Goal: Information Seeking & Learning: Learn about a topic

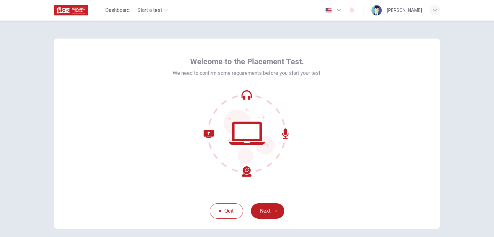
scroll to position [31, 0]
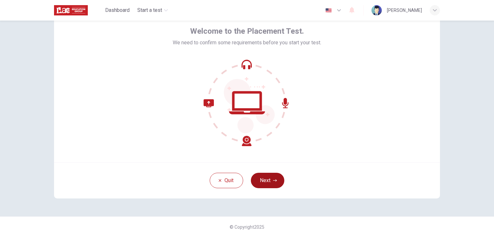
click at [272, 176] on button "Next" at bounding box center [267, 180] width 33 height 15
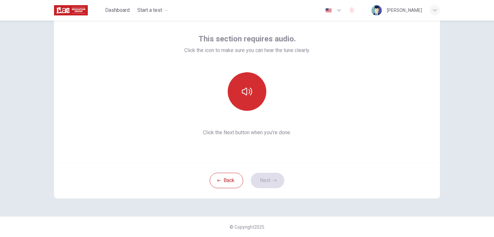
click at [242, 93] on icon "button" at bounding box center [247, 92] width 10 height 8
click at [264, 180] on button "Next" at bounding box center [267, 180] width 33 height 15
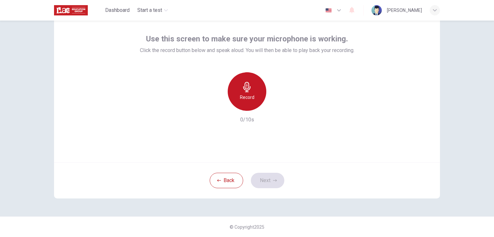
click at [251, 96] on h6 "Record" at bounding box center [247, 98] width 14 height 8
click at [251, 96] on div "Stop" at bounding box center [247, 91] width 39 height 39
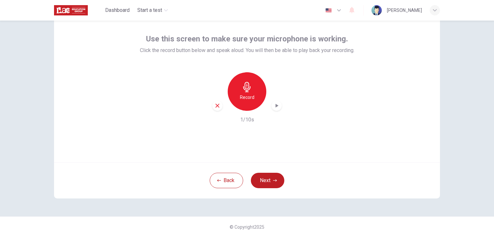
click at [251, 96] on h6 "Record" at bounding box center [247, 98] width 14 height 8
click at [251, 96] on div "Stop" at bounding box center [247, 91] width 39 height 39
click at [259, 184] on button "Next" at bounding box center [267, 180] width 33 height 15
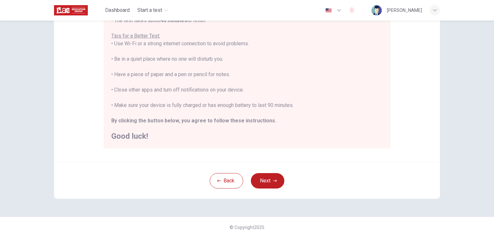
scroll to position [120, 0]
click at [269, 182] on button "Next" at bounding box center [267, 180] width 33 height 15
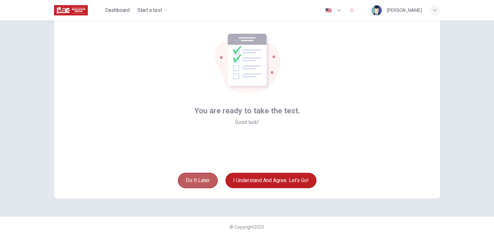
click at [185, 184] on button "Do it later" at bounding box center [198, 180] width 40 height 15
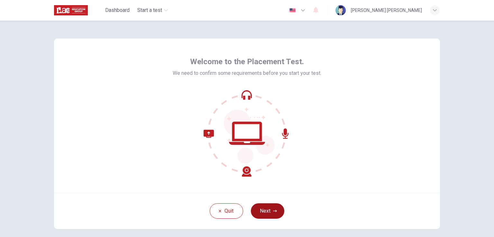
click at [268, 208] on button "Next" at bounding box center [267, 211] width 33 height 15
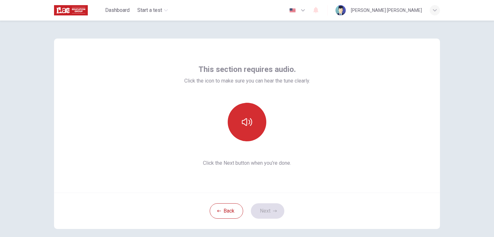
click at [238, 110] on button "button" at bounding box center [247, 122] width 39 height 39
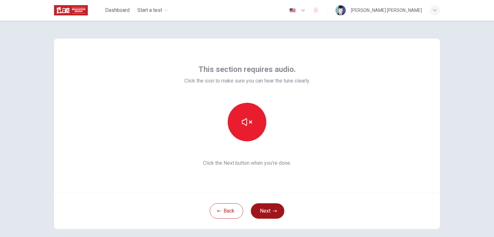
click at [273, 212] on icon "button" at bounding box center [275, 211] width 4 height 4
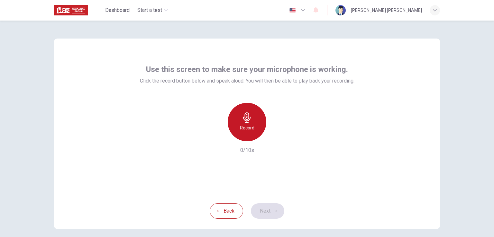
click at [238, 113] on div "Record" at bounding box center [247, 122] width 39 height 39
click at [252, 130] on div "Stop" at bounding box center [247, 122] width 39 height 39
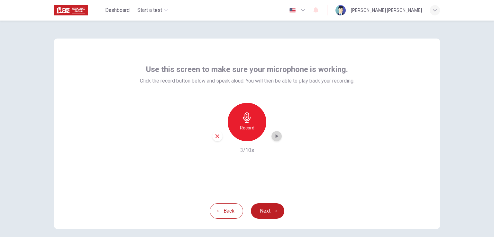
click at [277, 138] on icon "button" at bounding box center [276, 136] width 6 height 6
click at [261, 211] on button "Next" at bounding box center [267, 211] width 33 height 15
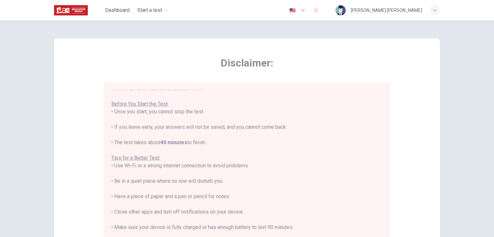
scroll to position [7, 0]
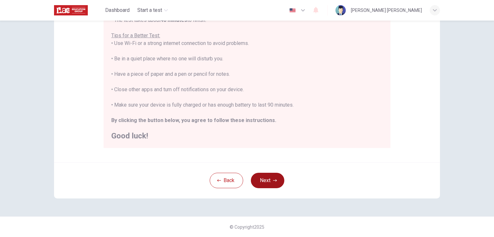
click at [266, 180] on button "Next" at bounding box center [267, 180] width 33 height 15
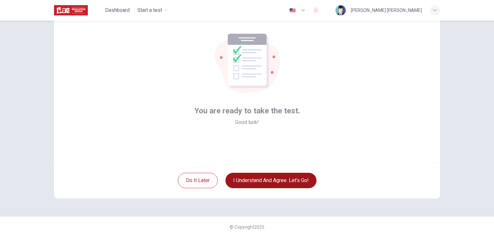
click at [266, 180] on button "I understand and agree. Let’s go!" at bounding box center [270, 180] width 91 height 15
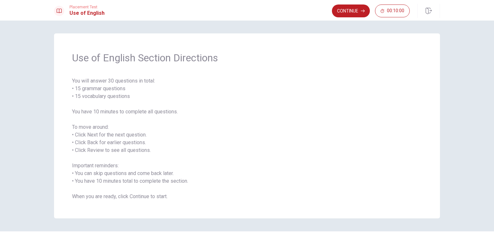
click at [189, 158] on span "You will answer 30 questions in total: • 15 grammar questions • 15 vocabulary q…" at bounding box center [247, 138] width 350 height 123
click at [290, 102] on span "You will answer 30 questions in total: • 15 grammar questions • 15 vocabulary q…" at bounding box center [247, 138] width 350 height 123
click at [341, 12] on button "Continue" at bounding box center [351, 11] width 38 height 13
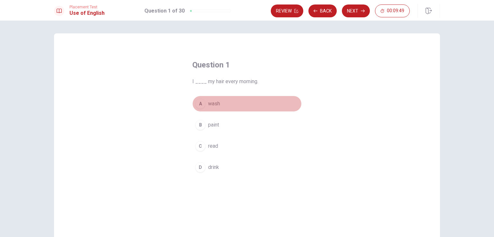
click at [196, 104] on div "A" at bounding box center [200, 104] width 10 height 10
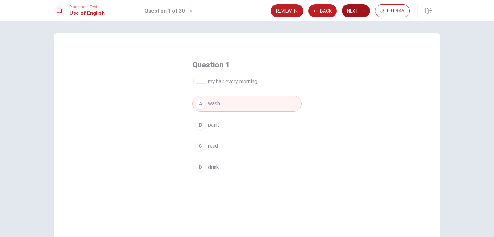
click at [358, 13] on button "Next" at bounding box center [356, 11] width 28 height 13
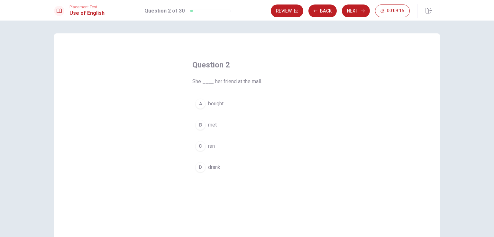
click at [208, 148] on span "ran" at bounding box center [211, 146] width 7 height 8
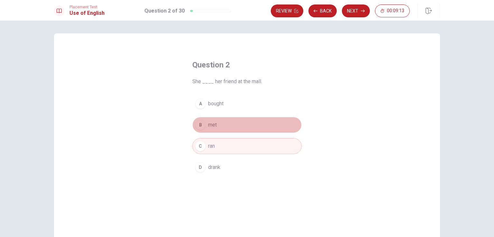
click at [206, 125] on button "B met" at bounding box center [246, 125] width 109 height 16
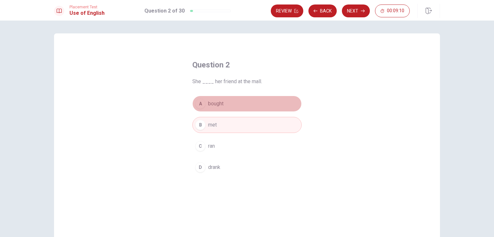
click at [204, 105] on button "A bought" at bounding box center [246, 104] width 109 height 16
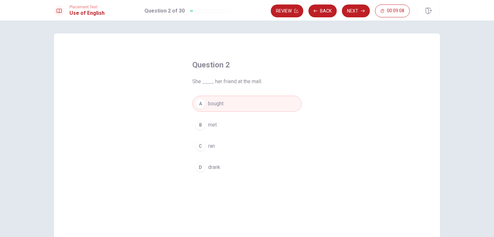
click at [199, 170] on div "D" at bounding box center [200, 167] width 10 height 10
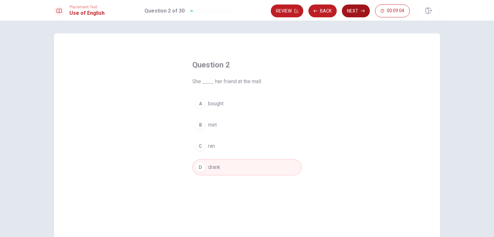
click at [359, 9] on button "Next" at bounding box center [356, 11] width 28 height 13
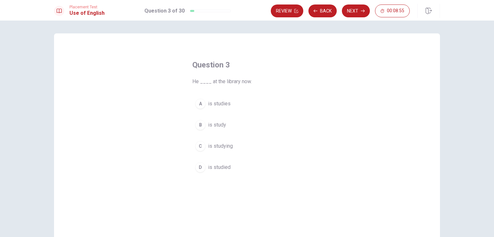
click at [208, 126] on span "is study" at bounding box center [217, 125] width 18 height 8
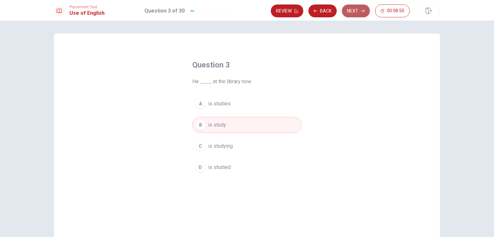
click at [361, 7] on button "Next" at bounding box center [356, 11] width 28 height 13
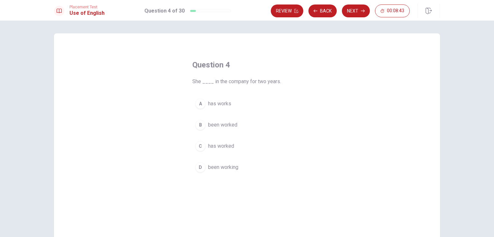
click at [199, 104] on div "A" at bounding box center [200, 104] width 10 height 10
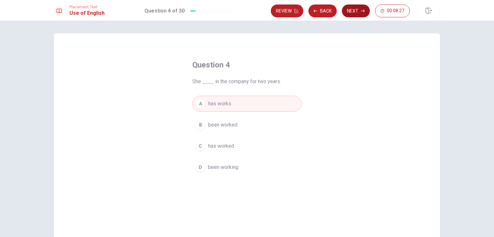
click at [348, 14] on button "Next" at bounding box center [356, 11] width 28 height 13
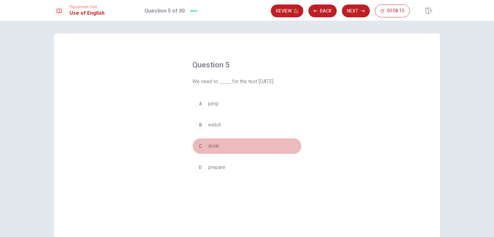
click at [202, 146] on div "C" at bounding box center [200, 146] width 10 height 10
click at [206, 169] on button "D prepare" at bounding box center [246, 167] width 109 height 16
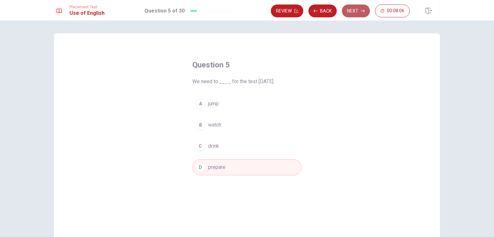
click at [352, 10] on button "Next" at bounding box center [356, 11] width 28 height 13
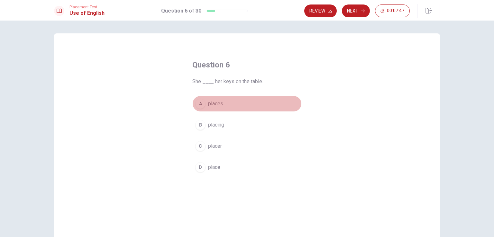
click at [200, 104] on div "A" at bounding box center [200, 104] width 10 height 10
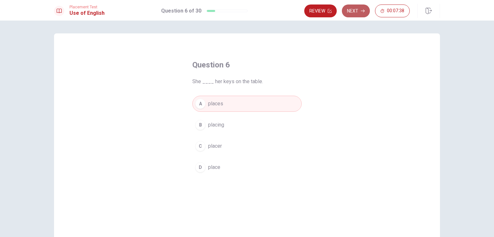
click at [363, 12] on icon "button" at bounding box center [363, 11] width 4 height 4
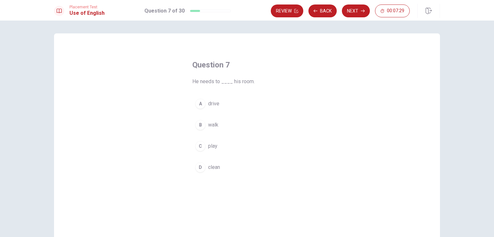
click at [201, 126] on div "B" at bounding box center [200, 125] width 10 height 10
click at [225, 167] on button "D clean" at bounding box center [246, 167] width 109 height 16
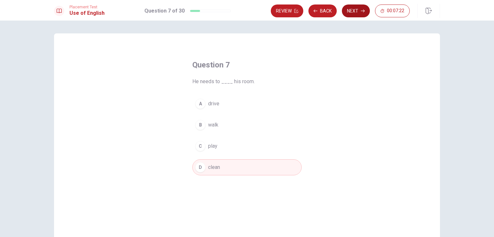
click at [353, 14] on button "Next" at bounding box center [356, 11] width 28 height 13
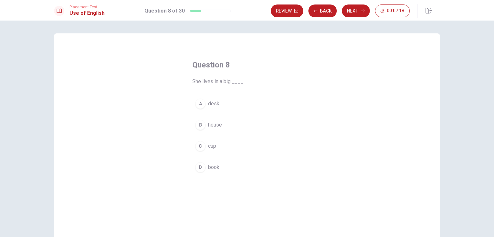
click at [217, 125] on span "house" at bounding box center [215, 125] width 14 height 8
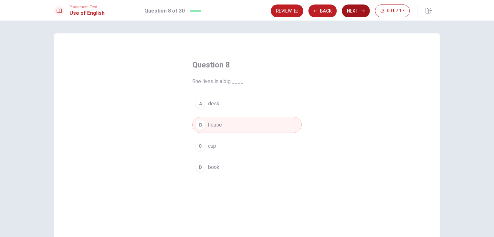
click at [355, 14] on button "Next" at bounding box center [356, 11] width 28 height 13
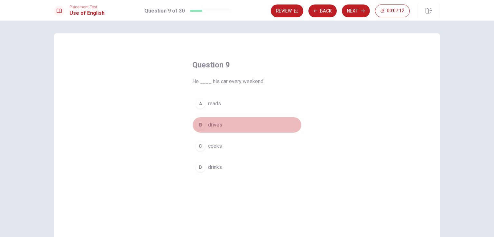
click at [210, 124] on span "drives" at bounding box center [215, 125] width 14 height 8
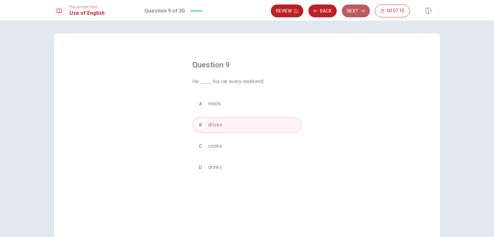
click at [349, 10] on button "Next" at bounding box center [356, 11] width 28 height 13
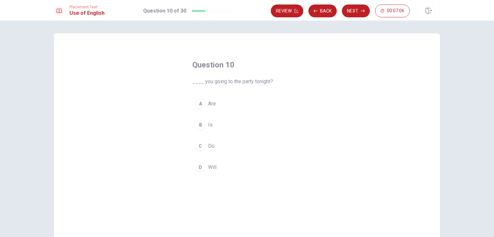
click at [200, 104] on div "A" at bounding box center [200, 104] width 10 height 10
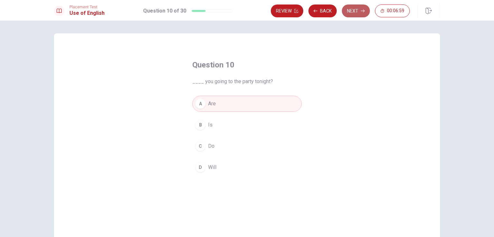
click at [360, 11] on button "Next" at bounding box center [356, 11] width 28 height 13
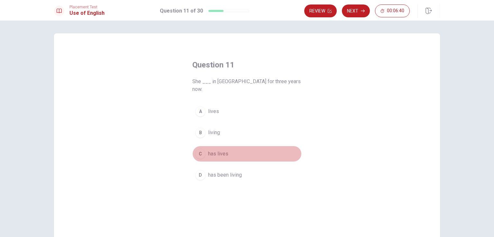
click at [201, 149] on div "C" at bounding box center [200, 154] width 10 height 10
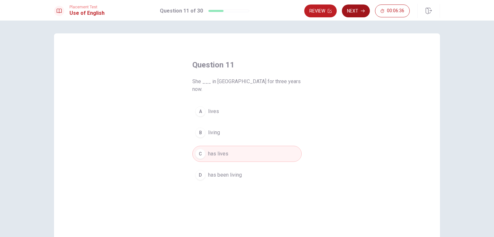
click at [361, 12] on icon "button" at bounding box center [363, 11] width 4 height 4
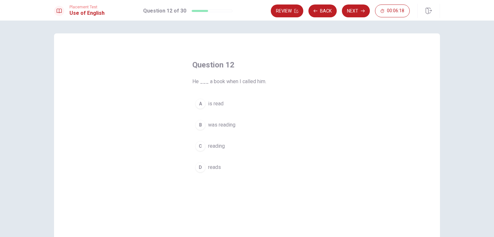
click at [201, 126] on div "B" at bounding box center [200, 125] width 10 height 10
click at [364, 14] on button "Next" at bounding box center [356, 11] width 28 height 13
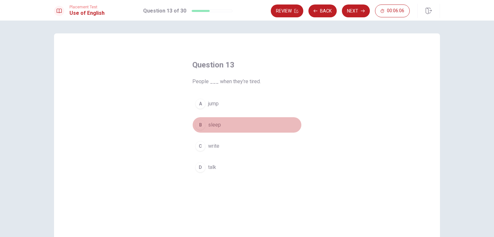
click at [201, 122] on div "B" at bounding box center [200, 125] width 10 height 10
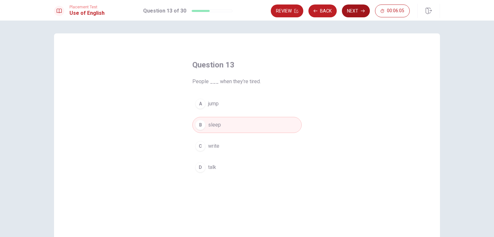
click at [350, 11] on button "Next" at bounding box center [356, 11] width 28 height 13
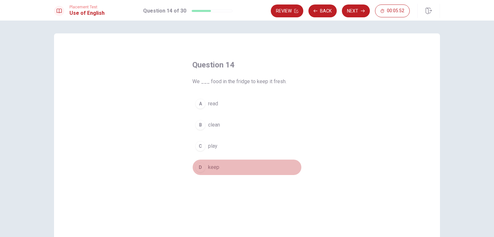
click at [198, 168] on div "D" at bounding box center [200, 167] width 10 height 10
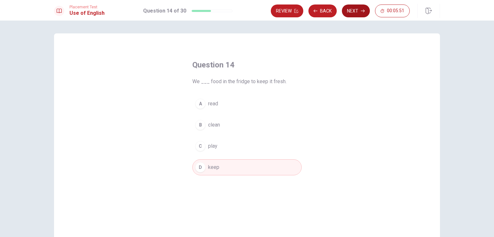
click at [358, 6] on button "Next" at bounding box center [356, 11] width 28 height 13
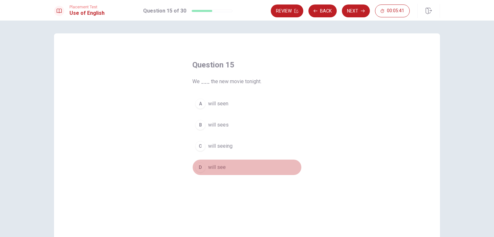
click at [206, 166] on button "D will see" at bounding box center [246, 167] width 109 height 16
click at [208, 101] on span "will seen" at bounding box center [218, 104] width 20 height 8
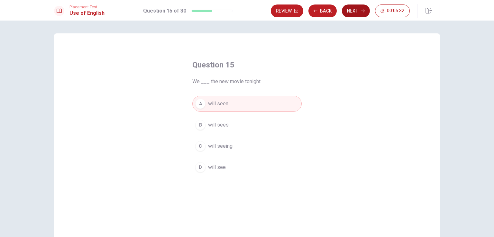
click at [356, 13] on button "Next" at bounding box center [356, 11] width 28 height 13
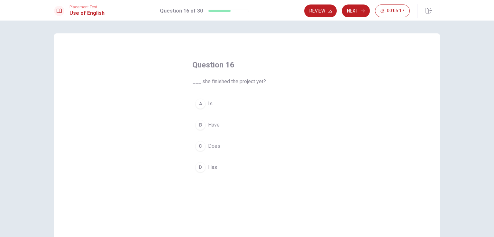
click at [195, 101] on div "A" at bounding box center [200, 104] width 10 height 10
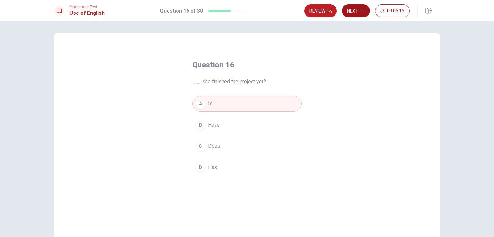
click at [359, 13] on button "Next" at bounding box center [356, 11] width 28 height 13
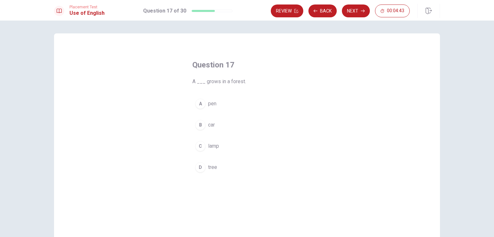
click at [199, 168] on div "D" at bounding box center [200, 167] width 10 height 10
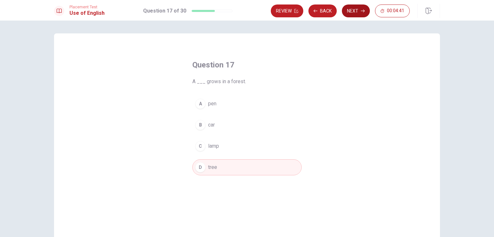
click at [355, 12] on button "Next" at bounding box center [356, 11] width 28 height 13
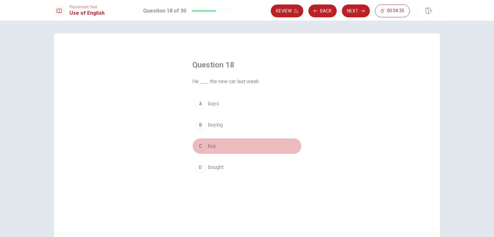
click at [199, 141] on div "C" at bounding box center [200, 146] width 10 height 10
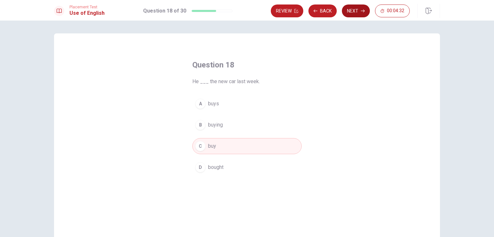
click at [347, 9] on button "Next" at bounding box center [356, 11] width 28 height 13
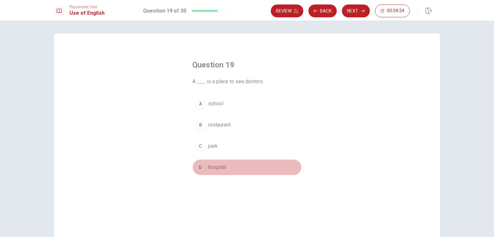
click at [202, 167] on div "D" at bounding box center [200, 167] width 10 height 10
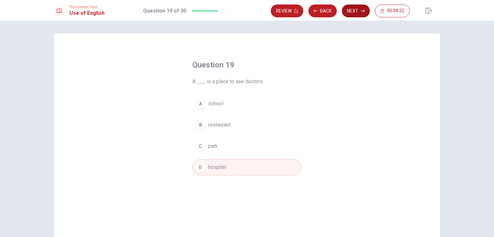
click at [357, 13] on button "Next" at bounding box center [356, 11] width 28 height 13
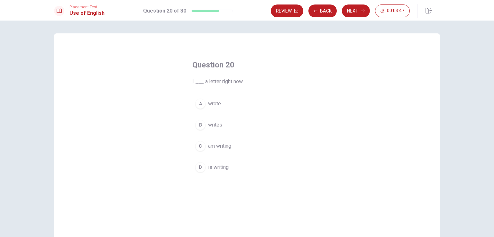
click at [211, 149] on span "am writing" at bounding box center [219, 146] width 23 height 8
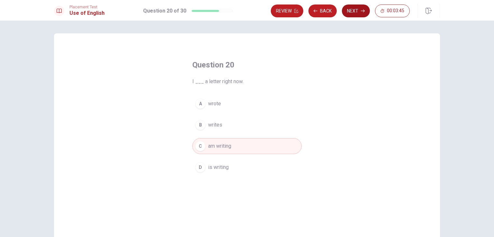
click at [358, 10] on button "Next" at bounding box center [356, 11] width 28 height 13
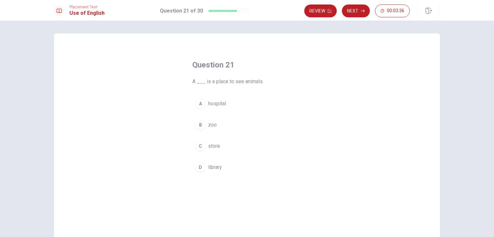
click at [213, 124] on span "zoo" at bounding box center [212, 125] width 9 height 8
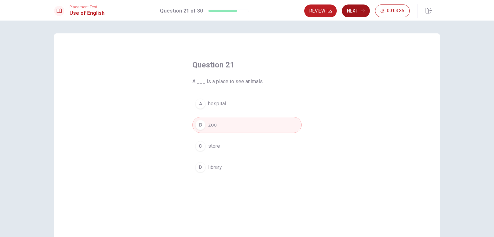
click at [360, 12] on button "Next" at bounding box center [356, 11] width 28 height 13
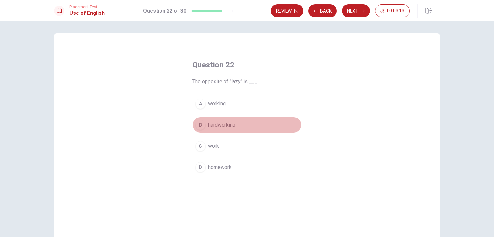
click at [212, 127] on span "hardworking" at bounding box center [221, 125] width 27 height 8
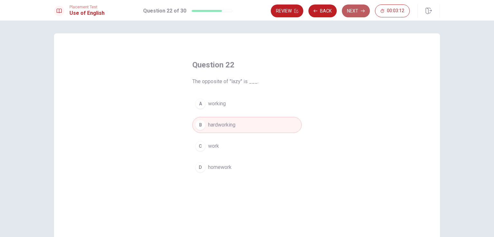
click at [357, 12] on button "Next" at bounding box center [356, 11] width 28 height 13
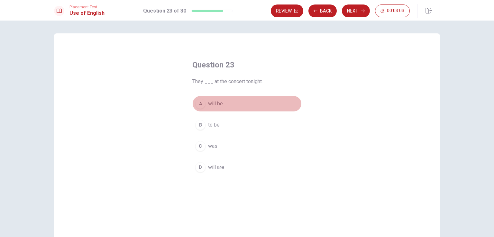
click at [220, 102] on span "will be" at bounding box center [215, 104] width 15 height 8
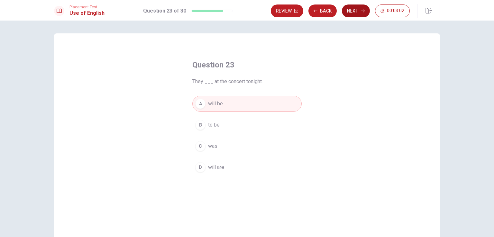
click at [346, 13] on button "Next" at bounding box center [356, 11] width 28 height 13
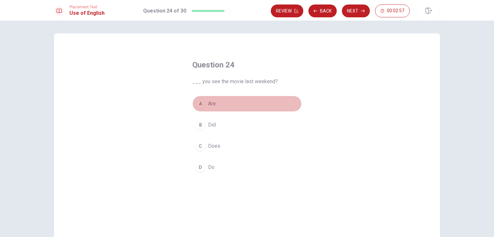
click at [201, 102] on div "A" at bounding box center [200, 104] width 10 height 10
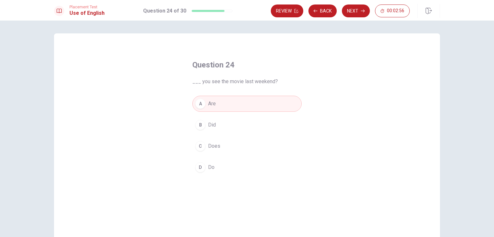
click at [202, 167] on div "D" at bounding box center [200, 167] width 10 height 10
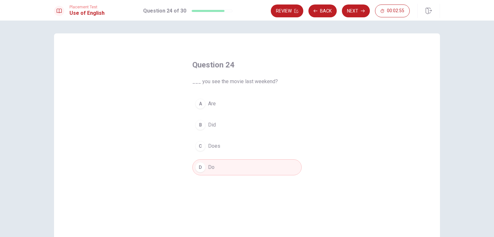
click at [205, 150] on button "C Does" at bounding box center [246, 146] width 109 height 16
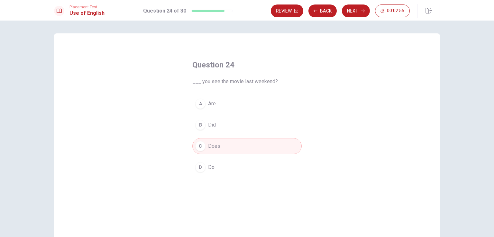
click at [209, 131] on button "B Did" at bounding box center [246, 125] width 109 height 16
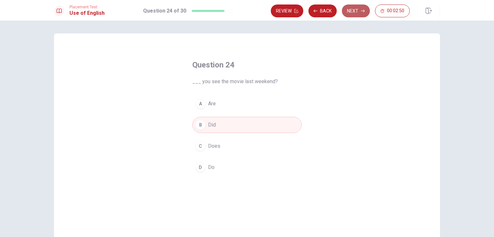
click at [352, 13] on button "Next" at bounding box center [356, 11] width 28 height 13
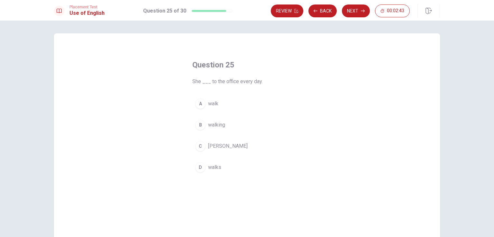
click at [205, 124] on button "B walking" at bounding box center [246, 125] width 109 height 16
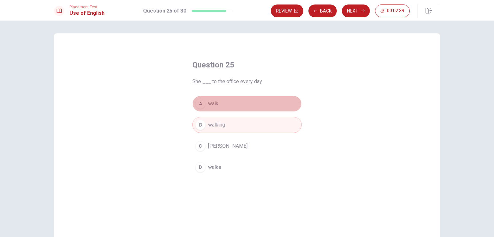
click at [221, 110] on button "A walk" at bounding box center [246, 104] width 109 height 16
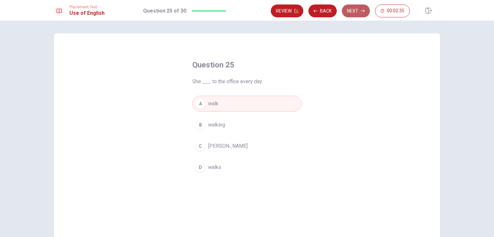
click at [361, 15] on button "Next" at bounding box center [356, 11] width 28 height 13
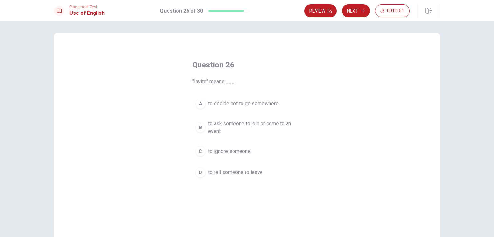
click at [204, 127] on button "B to ask someone to join or come to an event" at bounding box center [246, 127] width 109 height 21
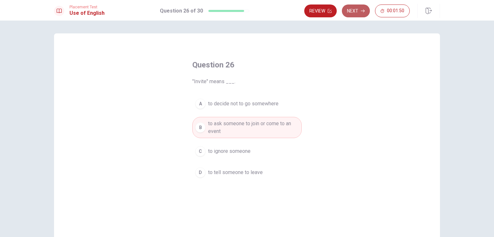
click at [357, 11] on button "Next" at bounding box center [356, 11] width 28 height 13
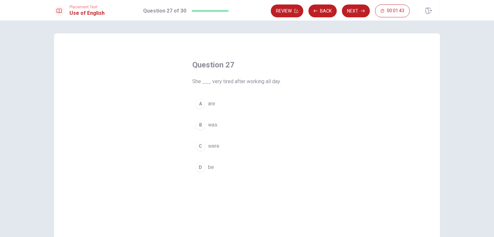
click at [201, 104] on div "A" at bounding box center [200, 104] width 10 height 10
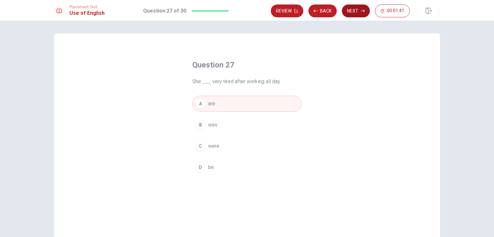
click at [352, 13] on button "Next" at bounding box center [356, 11] width 28 height 13
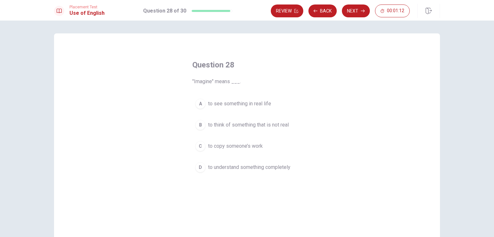
click at [224, 125] on span "to think of something that is not real" at bounding box center [248, 125] width 81 height 8
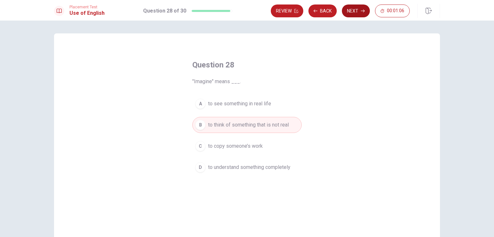
click at [349, 10] on button "Next" at bounding box center [356, 11] width 28 height 13
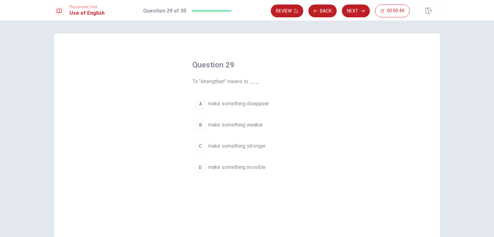
click at [201, 106] on div "A" at bounding box center [200, 104] width 10 height 10
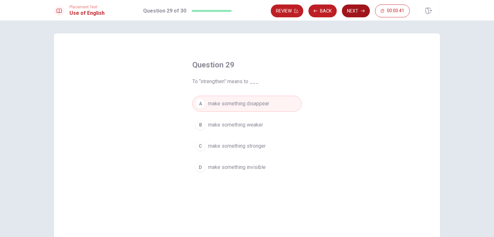
click at [348, 11] on button "Next" at bounding box center [356, 11] width 28 height 13
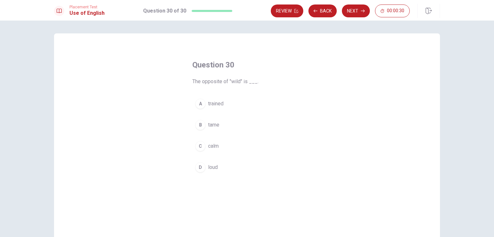
click at [201, 146] on div "C" at bounding box center [200, 146] width 10 height 10
click at [201, 169] on div "D" at bounding box center [200, 167] width 10 height 10
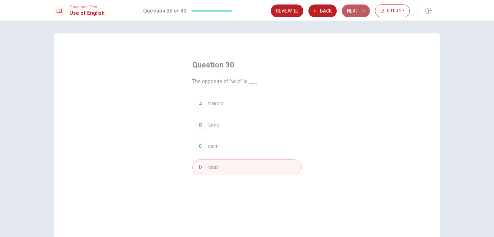
click at [359, 12] on button "Next" at bounding box center [356, 11] width 28 height 13
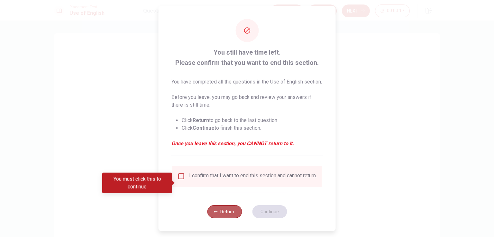
click at [231, 218] on button "Return" at bounding box center [224, 211] width 35 height 13
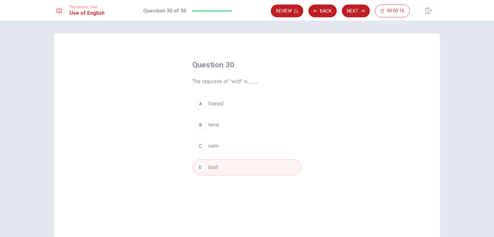
click at [213, 144] on span "calm" at bounding box center [213, 146] width 11 height 8
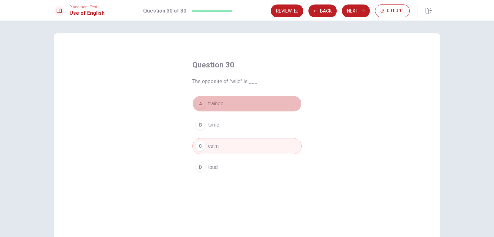
click at [234, 110] on button "A trained" at bounding box center [246, 104] width 109 height 16
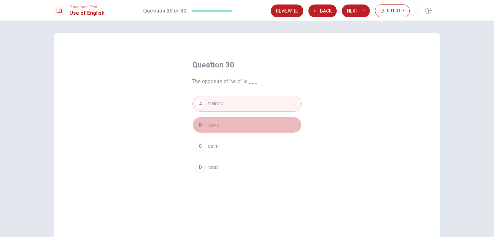
click at [229, 125] on button "B tame" at bounding box center [246, 125] width 109 height 16
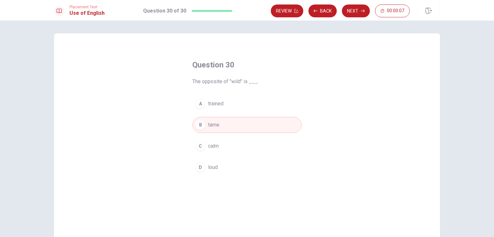
click at [225, 153] on button "C calm" at bounding box center [246, 146] width 109 height 16
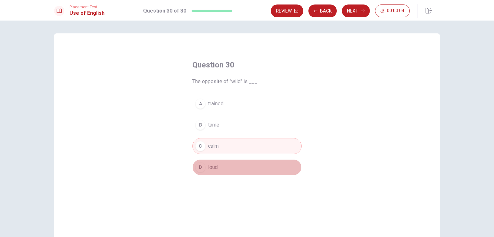
click at [231, 162] on button "D loud" at bounding box center [246, 167] width 109 height 16
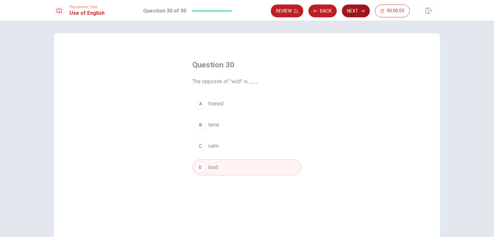
click at [360, 8] on button "Next" at bounding box center [356, 11] width 28 height 13
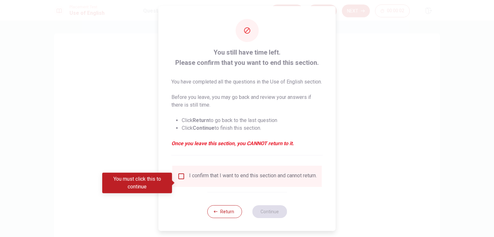
click at [228, 180] on div "I confirm that I want to end this section and cannot return." at bounding box center [253, 177] width 128 height 8
click at [186, 180] on div "I confirm that I want to end this section and cannot return." at bounding box center [247, 177] width 139 height 8
click at [180, 180] on input "You must click this to continue" at bounding box center [182, 177] width 8 height 8
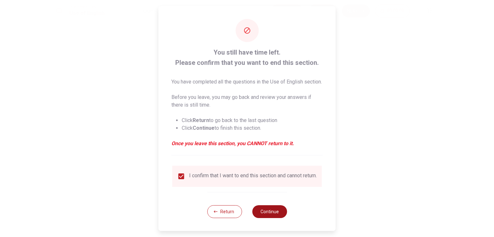
click at [263, 218] on button "Continue" at bounding box center [269, 211] width 35 height 13
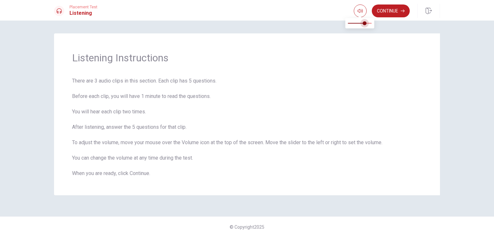
type input "0.7"
click at [364, 23] on span at bounding box center [364, 23] width 4 height 4
click at [384, 10] on button "Continue" at bounding box center [391, 11] width 38 height 13
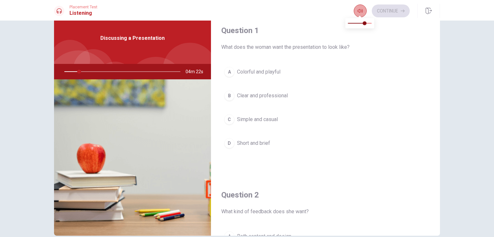
click at [358, 7] on button "button" at bounding box center [360, 11] width 13 height 13
type input "13"
type input "0.8"
type input "13"
type input "0.9"
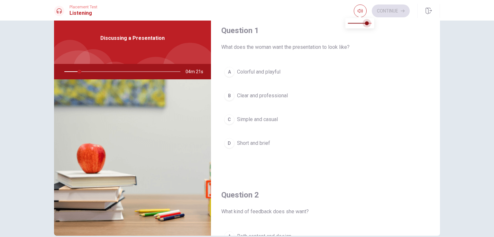
type input "13"
type input "1"
drag, startPoint x: 367, startPoint y: 23, endPoint x: 381, endPoint y: 26, distance: 14.7
click at [381, 26] on body "This site uses cookies, as explained in our Privacy Policy . If you agree to th…" at bounding box center [247, 118] width 494 height 237
click at [368, 47] on span "What does the woman want the presentation to look like?" at bounding box center [325, 47] width 208 height 8
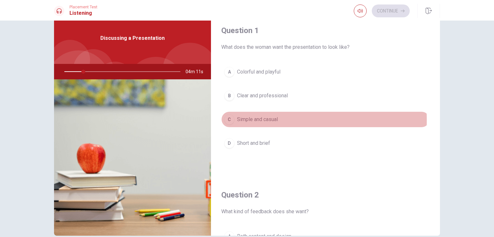
click at [244, 120] on span "Simple and casual" at bounding box center [257, 120] width 41 height 8
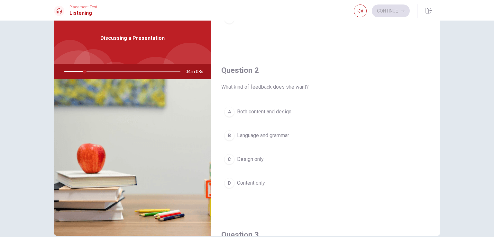
scroll to position [129, 0]
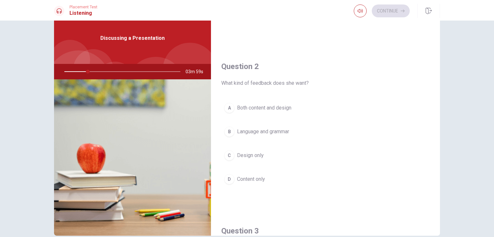
click at [250, 132] on span "Language and grammar" at bounding box center [263, 132] width 52 height 8
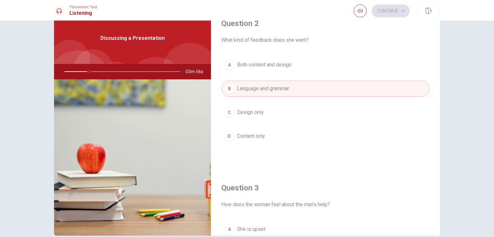
scroll to position [161, 0]
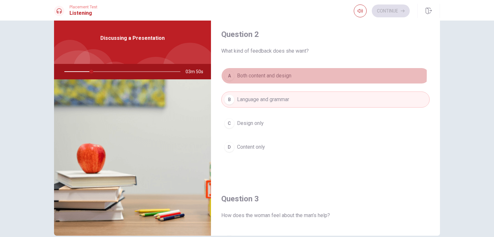
click at [243, 74] on span "Both content and design" at bounding box center [264, 76] width 54 height 8
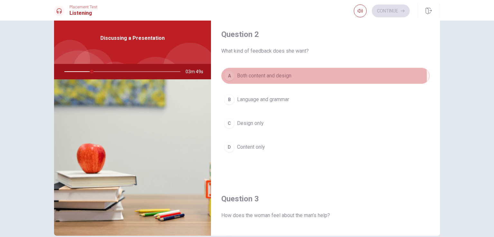
click at [242, 77] on span "Both content and design" at bounding box center [264, 76] width 54 height 8
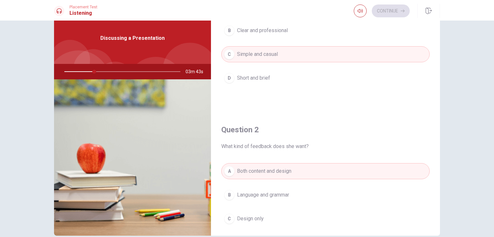
scroll to position [64, 0]
click at [247, 169] on span "Both content and design" at bounding box center [264, 173] width 54 height 8
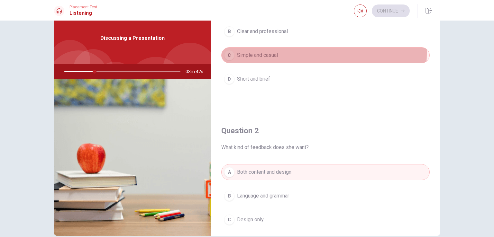
click at [255, 52] on span "Simple and casual" at bounding box center [257, 55] width 41 height 8
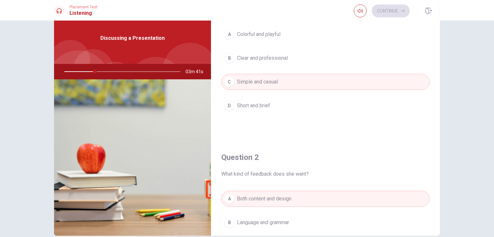
scroll to position [0, 0]
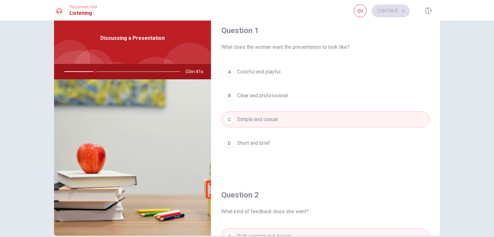
click at [252, 83] on div "A Colorful and playful B Clear and professional C Simple and casual D Short and…" at bounding box center [325, 114] width 208 height 100
click at [248, 90] on button "B Clear and professional" at bounding box center [325, 96] width 208 height 16
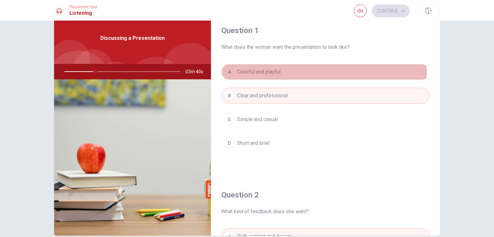
click at [246, 71] on span "Colorful and playful" at bounding box center [258, 72] width 43 height 8
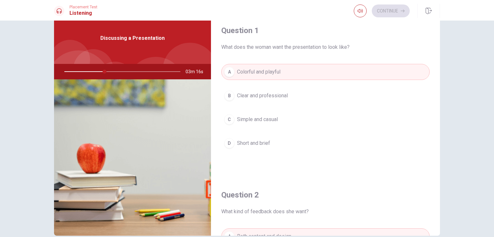
click at [248, 92] on span "Clear and professional" at bounding box center [262, 96] width 51 height 8
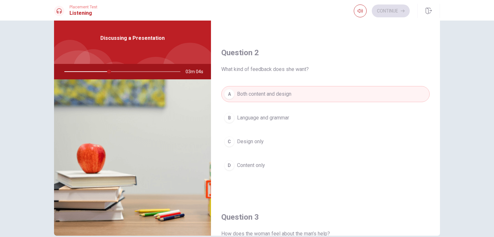
scroll to position [129, 0]
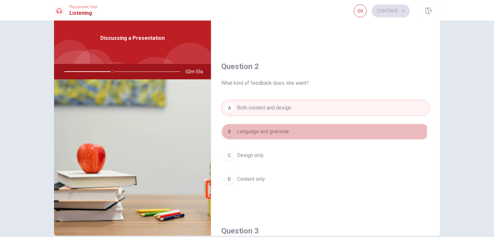
click at [296, 127] on button "B Language and grammar" at bounding box center [325, 132] width 208 height 16
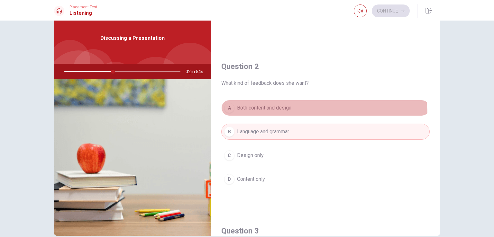
click at [298, 115] on button "A Both content and design" at bounding box center [325, 108] width 208 height 16
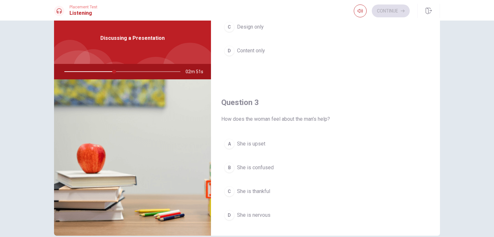
scroll to position [289, 0]
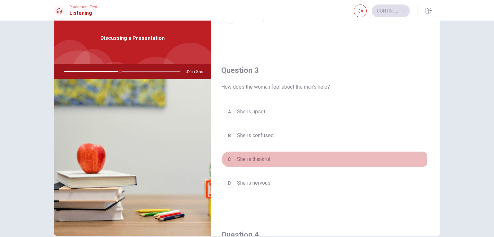
click at [251, 159] on span "She is thankful" at bounding box center [253, 160] width 33 height 8
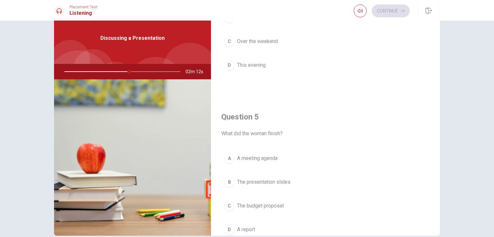
scroll to position [597, 0]
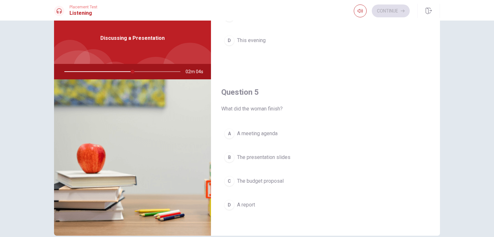
click at [232, 152] on button "B The presentation slides" at bounding box center [325, 158] width 208 height 16
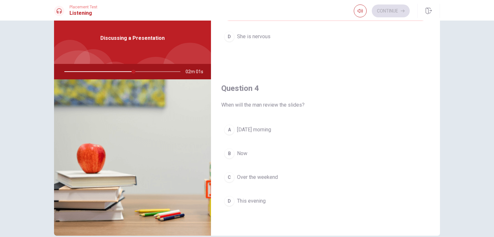
scroll to position [468, 0]
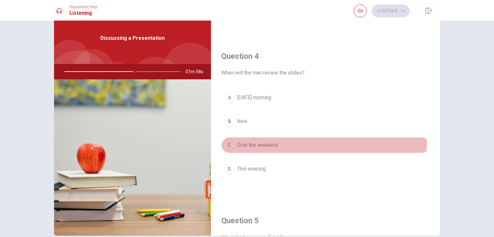
click at [233, 142] on button "C Over the weekend" at bounding box center [325, 145] width 208 height 16
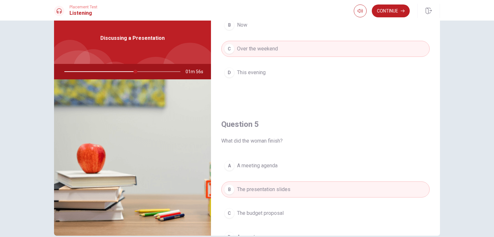
scroll to position [597, 0]
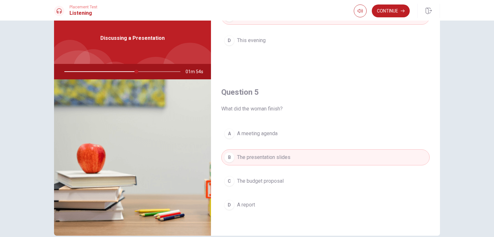
drag, startPoint x: 133, startPoint y: 70, endPoint x: 139, endPoint y: 71, distance: 6.1
click at [140, 71] on div at bounding box center [121, 71] width 129 height 15
drag, startPoint x: 136, startPoint y: 72, endPoint x: 125, endPoint y: 71, distance: 11.3
click at [126, 71] on div at bounding box center [121, 71] width 129 height 15
drag, startPoint x: 124, startPoint y: 71, endPoint x: 75, endPoint y: 70, distance: 48.6
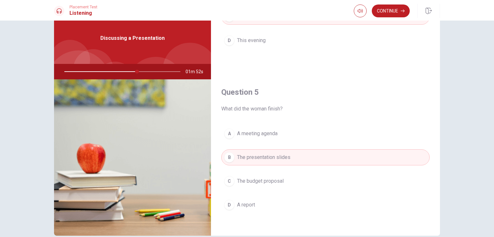
click at [75, 70] on div at bounding box center [121, 71] width 129 height 15
drag, startPoint x: 114, startPoint y: 71, endPoint x: 141, endPoint y: 67, distance: 28.2
click at [149, 63] on div "Discussing a Presentation 01m 49s" at bounding box center [132, 124] width 157 height 223
drag, startPoint x: 138, startPoint y: 69, endPoint x: 205, endPoint y: 71, distance: 67.2
click at [205, 71] on div "01m 48s" at bounding box center [132, 71] width 157 height 15
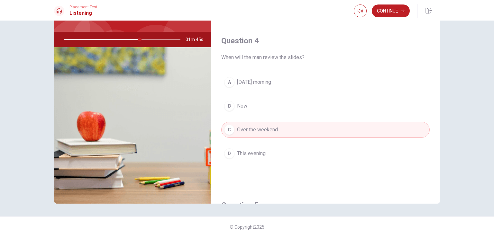
scroll to position [436, 0]
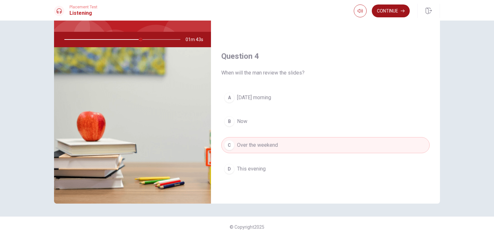
click at [394, 13] on button "Continue" at bounding box center [391, 11] width 38 height 13
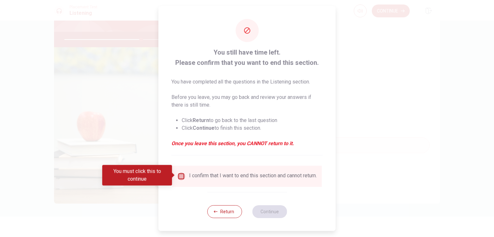
click at [182, 175] on input "You must click this to continue" at bounding box center [182, 177] width 8 height 8
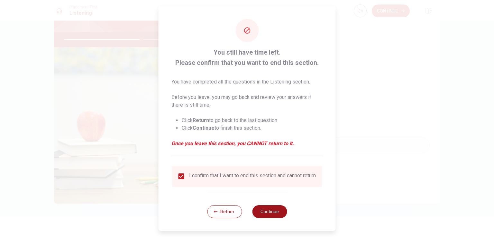
click at [268, 216] on button "Continue" at bounding box center [269, 211] width 35 height 13
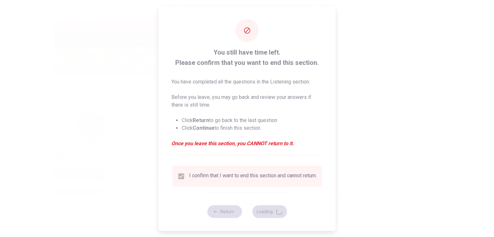
type input "67"
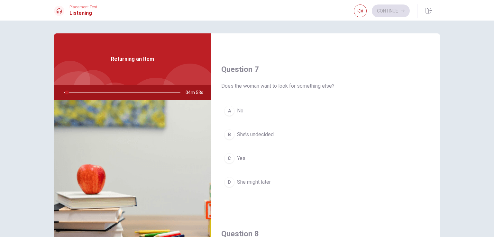
scroll to position [0, 0]
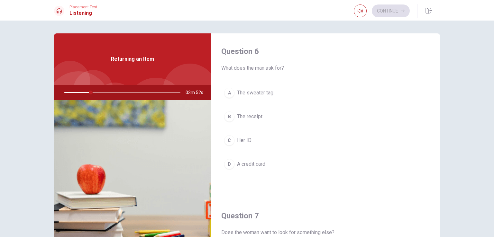
drag, startPoint x: 85, startPoint y: 95, endPoint x: 176, endPoint y: 111, distance: 92.8
click at [176, 111] on div "Returning an Item 03m 52s" at bounding box center [132, 144] width 157 height 223
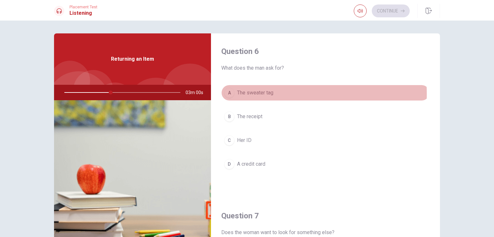
click at [239, 94] on span "The sweater tag" at bounding box center [255, 93] width 36 height 8
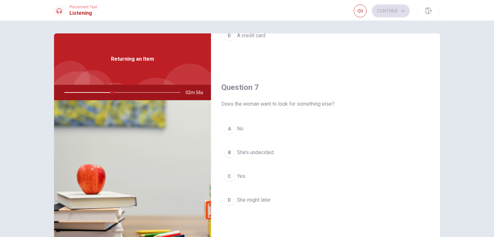
scroll to position [161, 0]
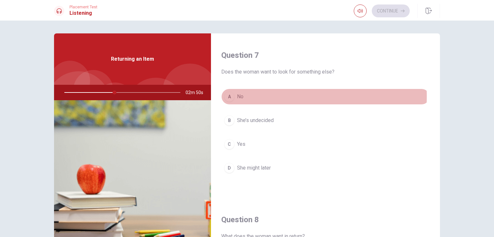
click at [237, 96] on span "No" at bounding box center [240, 97] width 6 height 8
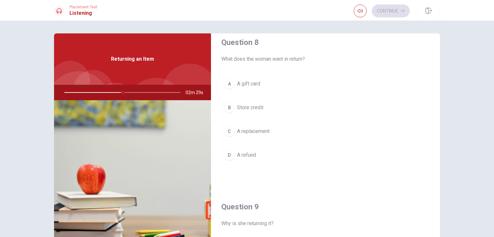
scroll to position [354, 0]
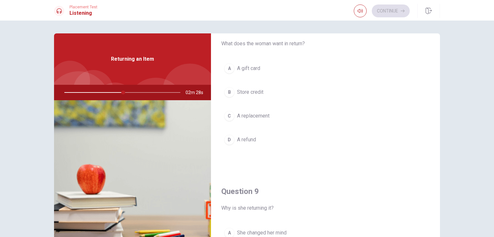
click at [258, 119] on button "C A replacement" at bounding box center [325, 116] width 208 height 16
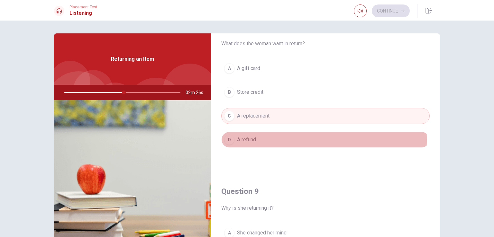
click at [255, 138] on button "D A refund" at bounding box center [325, 140] width 208 height 16
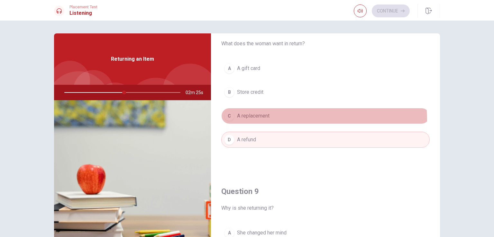
click at [263, 120] on button "C A replacement" at bounding box center [325, 116] width 208 height 16
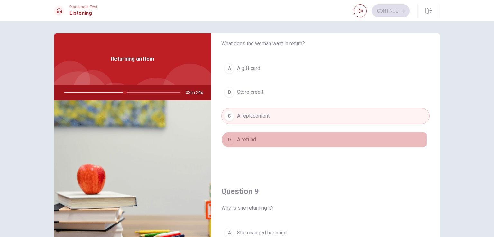
click at [250, 138] on span "A refund" at bounding box center [246, 140] width 19 height 8
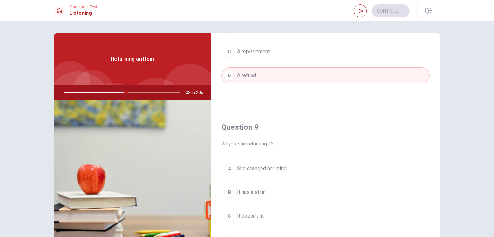
scroll to position [482, 0]
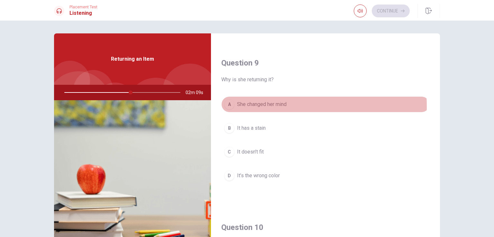
click at [274, 105] on span "She changed her mind" at bounding box center [262, 105] width 50 height 8
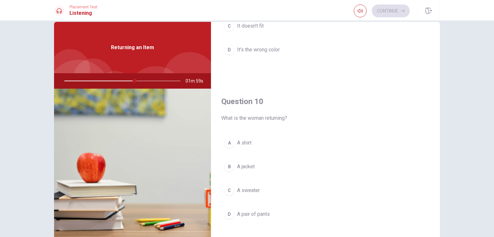
scroll to position [32, 0]
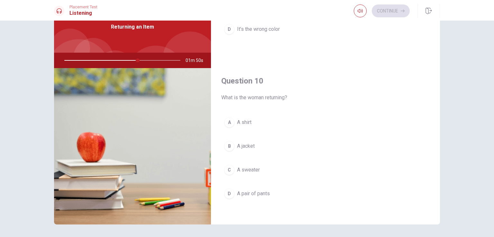
drag, startPoint x: 133, startPoint y: 60, endPoint x: 51, endPoint y: 57, distance: 82.1
click at [51, 58] on div "Question 6 What does the man ask for? A The sweater tag B The receipt C Her ID …" at bounding box center [247, 112] width 406 height 223
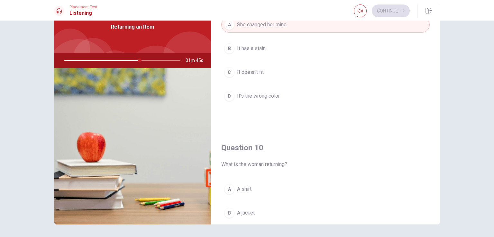
scroll to position [597, 0]
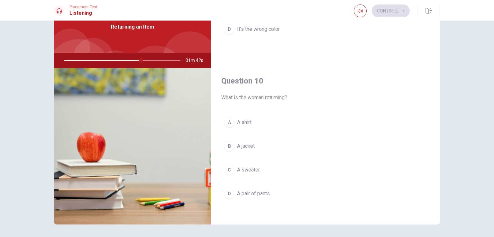
click at [249, 191] on span "A pair of pants" at bounding box center [253, 194] width 33 height 8
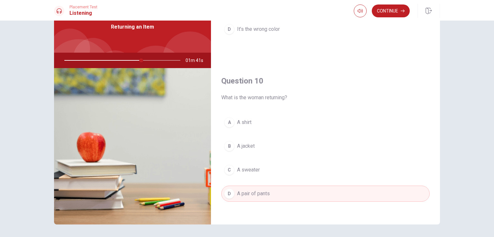
click at [252, 173] on button "C A sweater" at bounding box center [325, 170] width 208 height 16
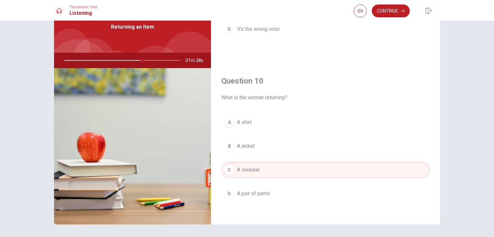
click at [268, 143] on button "B A jacket" at bounding box center [325, 146] width 208 height 16
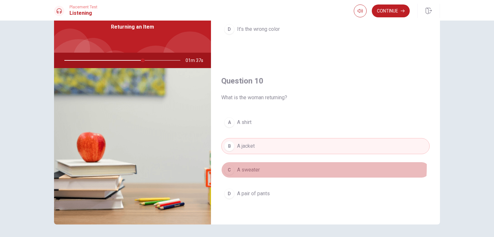
click at [239, 166] on span "A sweater" at bounding box center [248, 170] width 23 height 8
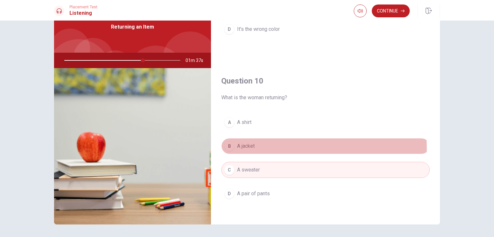
click at [255, 146] on button "B A jacket" at bounding box center [325, 146] width 208 height 16
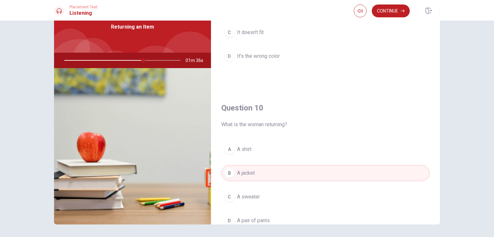
scroll to position [533, 0]
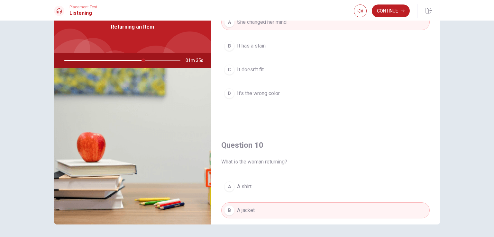
drag, startPoint x: 144, startPoint y: 58, endPoint x: 161, endPoint y: 56, distance: 16.8
click at [159, 56] on div at bounding box center [121, 60] width 129 height 15
drag, startPoint x: 172, startPoint y: 61, endPoint x: 136, endPoint y: 59, distance: 36.4
click at [136, 59] on div at bounding box center [121, 60] width 129 height 15
drag, startPoint x: 140, startPoint y: 57, endPoint x: 69, endPoint y: 58, distance: 70.1
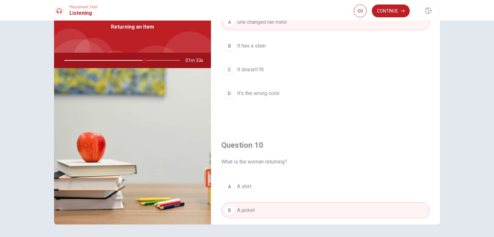
click at [69, 58] on div at bounding box center [121, 60] width 129 height 15
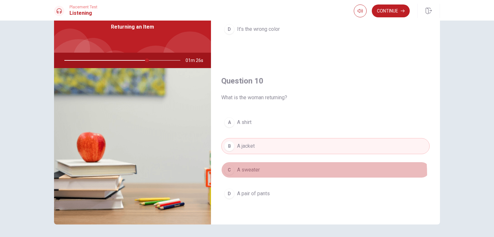
click at [260, 173] on button "C A sweater" at bounding box center [325, 170] width 208 height 16
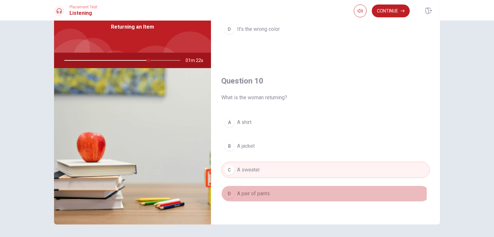
click at [258, 190] on span "A pair of pants" at bounding box center [253, 194] width 33 height 8
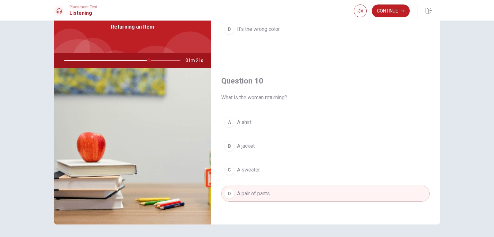
click at [270, 172] on button "C A sweater" at bounding box center [325, 170] width 208 height 16
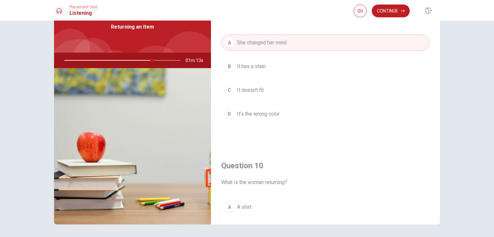
scroll to position [500, 0]
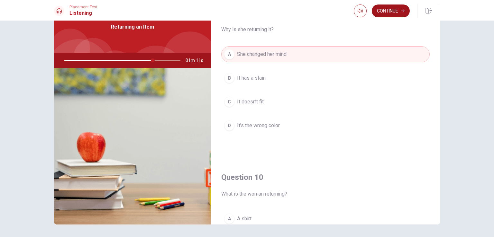
click at [400, 9] on button "Continue" at bounding box center [391, 11] width 38 height 13
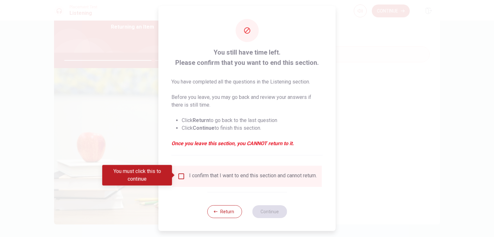
click at [190, 179] on div "I confirm that I want to end this section and cannot return." at bounding box center [253, 177] width 128 height 8
click at [178, 174] on input "You must click this to continue" at bounding box center [182, 177] width 8 height 8
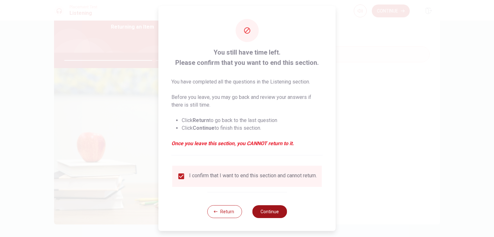
click at [276, 218] on button "Continue" at bounding box center [269, 211] width 35 height 13
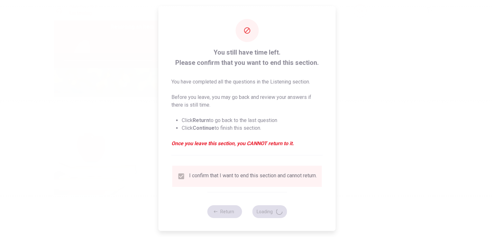
type input "78"
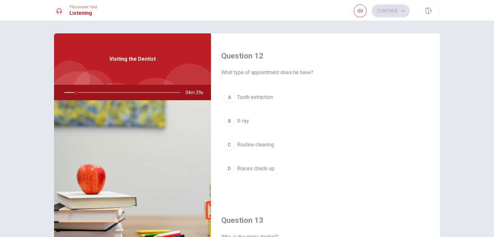
scroll to position [161, 0]
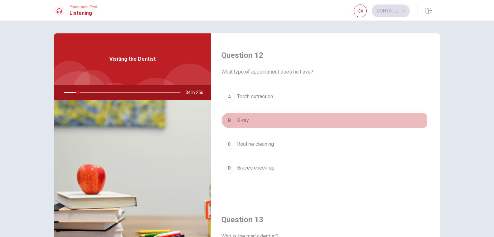
click at [228, 121] on div "B" at bounding box center [229, 120] width 10 height 10
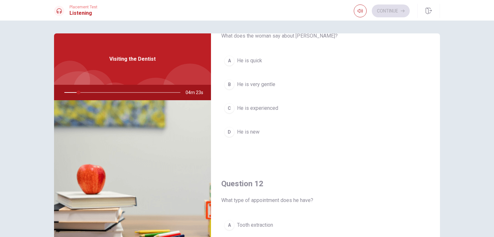
scroll to position [0, 0]
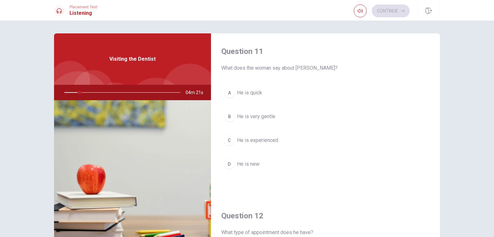
click at [247, 96] on span "He is quick" at bounding box center [249, 93] width 25 height 8
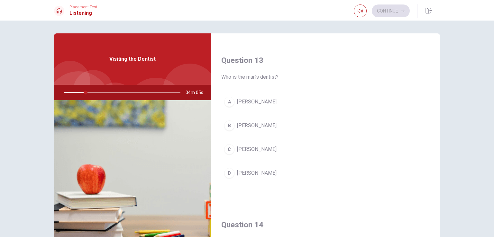
scroll to position [322, 0]
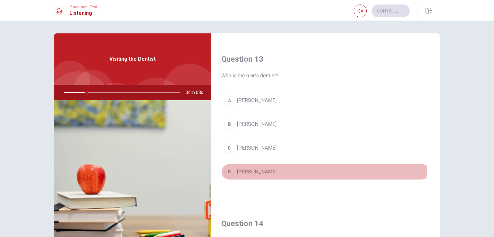
click at [237, 168] on span "Dr. Smith" at bounding box center [257, 172] width 40 height 8
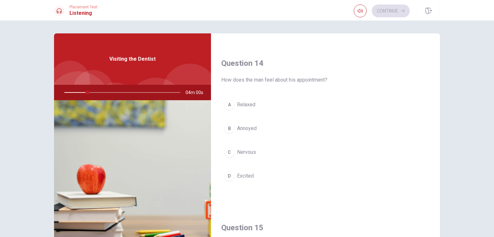
scroll to position [482, 0]
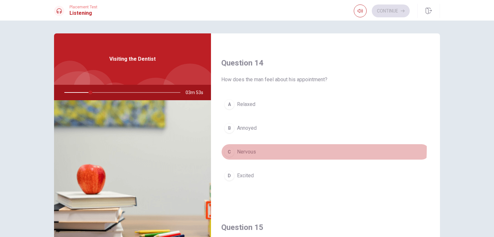
click at [240, 148] on span "Nervous" at bounding box center [246, 152] width 19 height 8
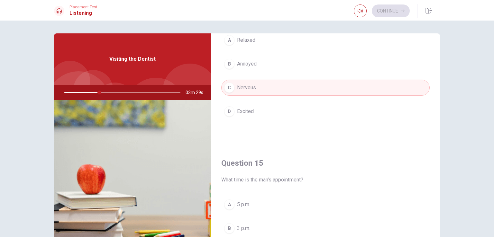
scroll to position [597, 0]
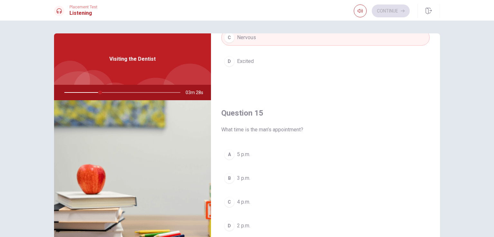
click at [247, 176] on span "3 p.m." at bounding box center [243, 179] width 13 height 8
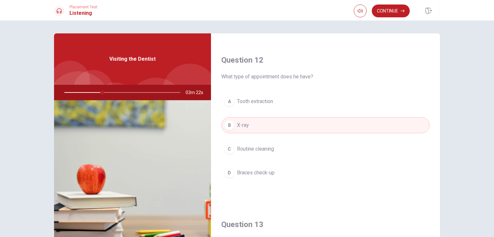
scroll to position [193, 0]
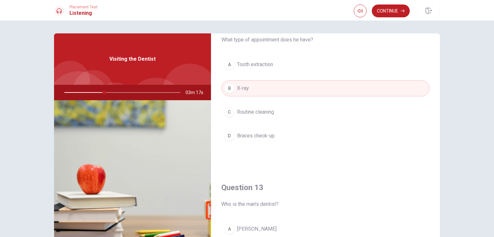
click at [254, 114] on span "Routine cleaning" at bounding box center [255, 112] width 37 height 8
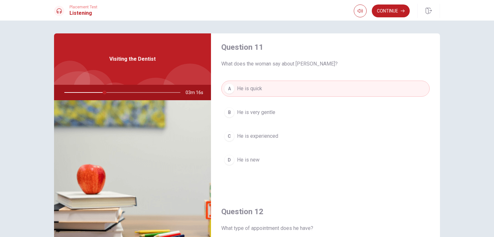
scroll to position [0, 0]
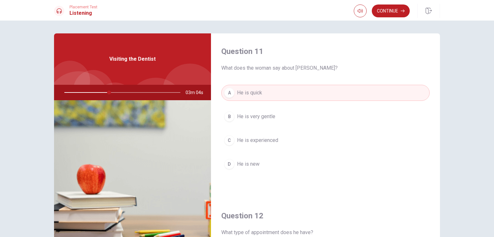
click at [269, 122] on button "B He is very gentle" at bounding box center [325, 117] width 208 height 16
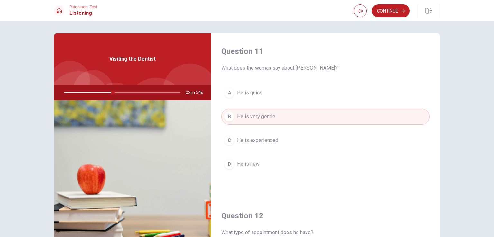
click at [275, 91] on button "A He is quick" at bounding box center [325, 93] width 208 height 16
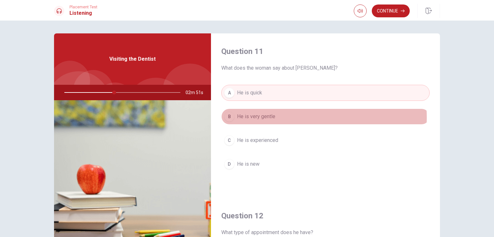
click at [284, 117] on button "B He is very gentle" at bounding box center [325, 117] width 208 height 16
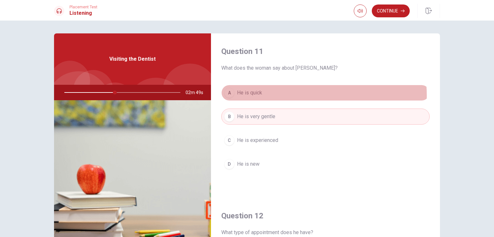
click at [291, 96] on button "A He is quick" at bounding box center [325, 93] width 208 height 16
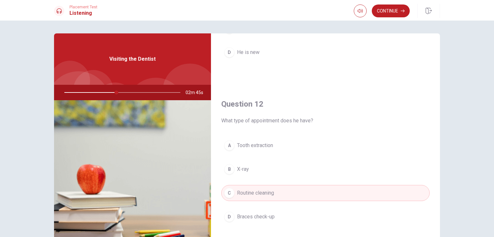
scroll to position [64, 0]
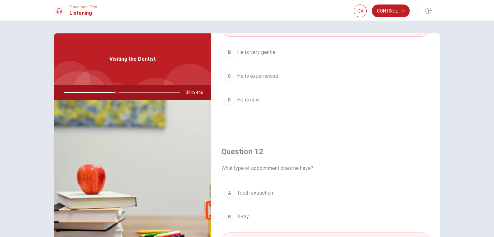
click at [281, 51] on button "B He is very gentle" at bounding box center [325, 52] width 208 height 16
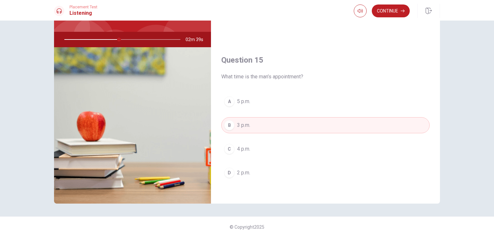
scroll to position [436, 0]
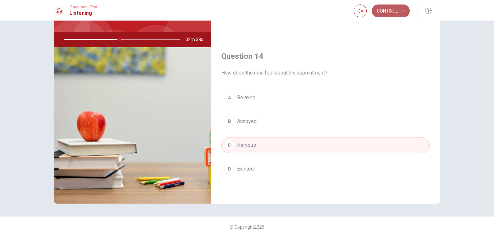
click at [393, 11] on button "Continue" at bounding box center [391, 11] width 38 height 13
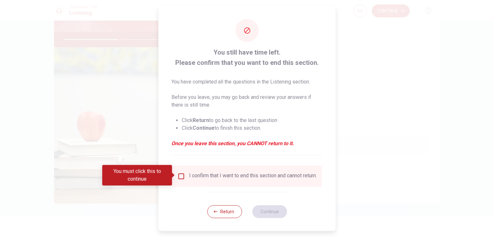
click at [182, 176] on input "You must click this to continue" at bounding box center [182, 177] width 8 height 8
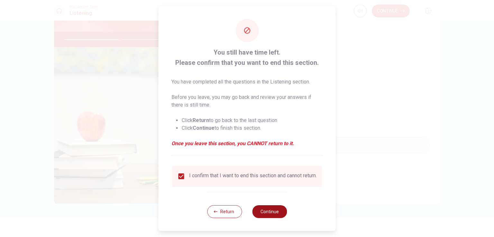
click at [276, 215] on button "Continue" at bounding box center [269, 211] width 35 height 13
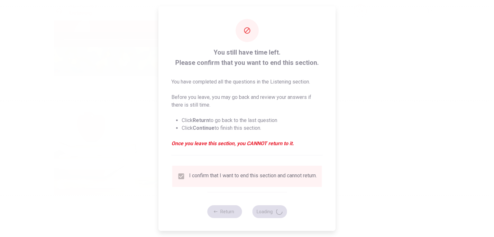
type input "49"
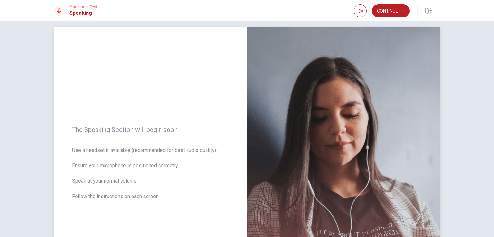
scroll to position [0, 0]
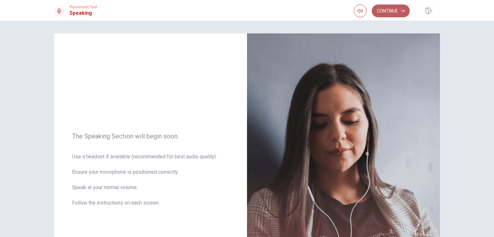
click at [393, 14] on button "Continue" at bounding box center [391, 11] width 38 height 13
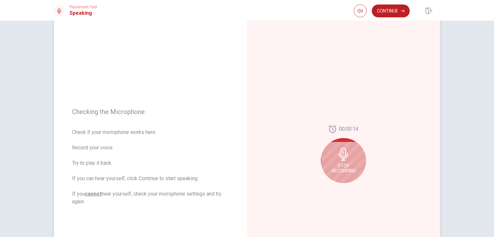
scroll to position [32, 0]
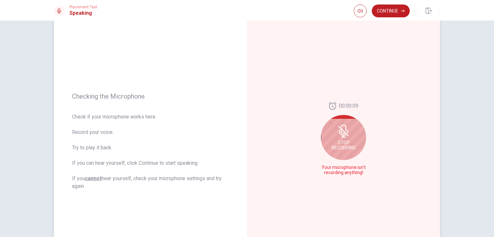
click at [348, 138] on div "Stop Recording" at bounding box center [343, 137] width 45 height 45
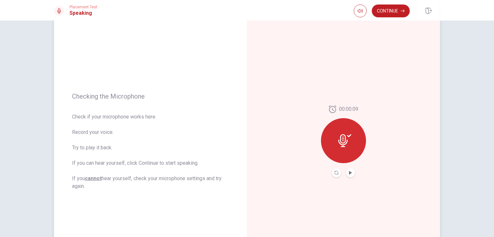
click at [348, 138] on icon at bounding box center [344, 140] width 13 height 13
click at [350, 171] on icon "Play Audio" at bounding box center [351, 173] width 4 height 4
click at [349, 172] on icon "Pause Audio" at bounding box center [351, 173] width 4 height 4
click at [388, 14] on button "Continue" at bounding box center [391, 11] width 38 height 13
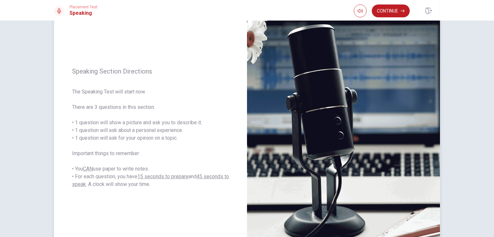
scroll to position [14, 0]
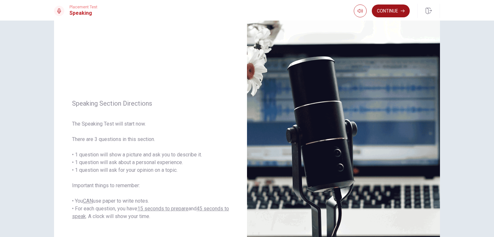
click at [383, 8] on button "Continue" at bounding box center [391, 11] width 38 height 13
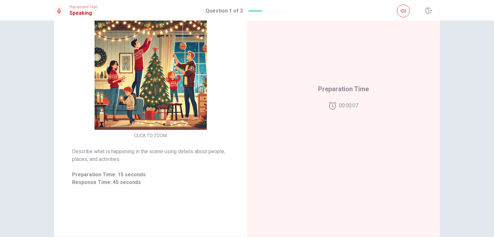
scroll to position [45, 0]
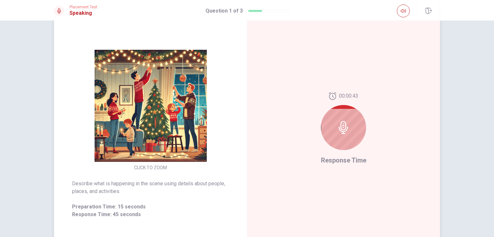
click at [337, 128] on icon at bounding box center [343, 127] width 13 height 13
click at [328, 144] on div at bounding box center [343, 127] width 45 height 45
click at [392, 130] on div "00:00:32 Response Time" at bounding box center [343, 129] width 193 height 280
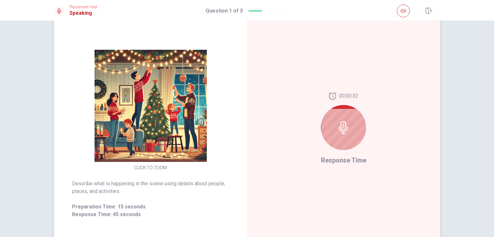
click at [338, 130] on icon at bounding box center [343, 127] width 13 height 13
click at [340, 129] on icon at bounding box center [343, 127] width 9 height 13
click at [132, 127] on img at bounding box center [150, 106] width 123 height 112
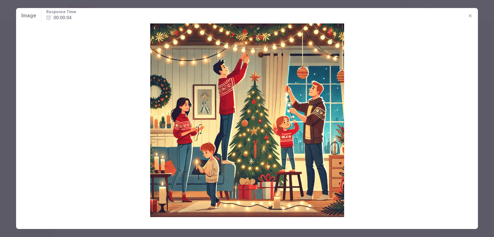
click at [193, 123] on img at bounding box center [247, 120] width 462 height 194
click at [22, 57] on img at bounding box center [247, 120] width 462 height 194
drag, startPoint x: 10, startPoint y: 50, endPoint x: 4, endPoint y: 14, distance: 36.2
click at [9, 50] on div at bounding box center [247, 118] width 494 height 237
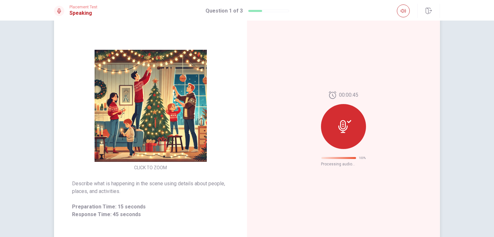
click at [435, 153] on div "00:00:45 100 % Processing audio..." at bounding box center [343, 129] width 193 height 280
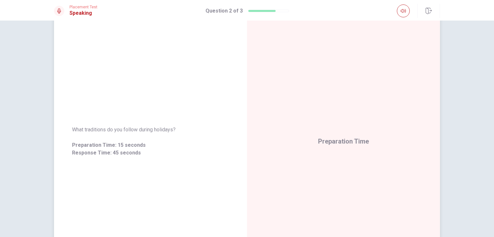
scroll to position [0, 0]
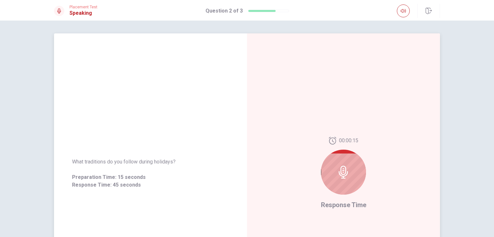
click at [348, 168] on icon at bounding box center [343, 172] width 13 height 13
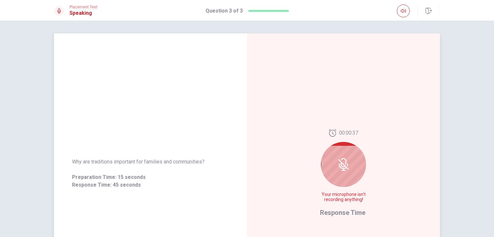
drag, startPoint x: 348, startPoint y: 168, endPoint x: 345, endPoint y: 169, distance: 3.5
click at [345, 169] on icon at bounding box center [343, 164] width 13 height 13
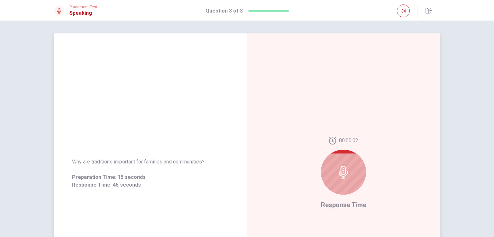
click at [415, 117] on div "00:00:02 Response Time" at bounding box center [343, 173] width 193 height 280
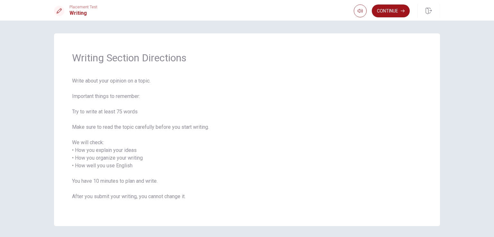
click at [381, 11] on button "Continue" at bounding box center [391, 11] width 38 height 13
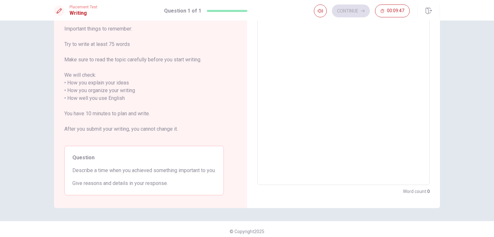
scroll to position [57, 0]
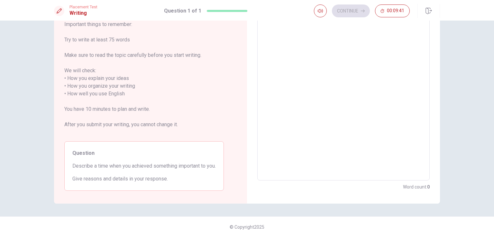
click at [402, 191] on div "Write your essay here x ​ Word count : 0" at bounding box center [343, 90] width 193 height 227
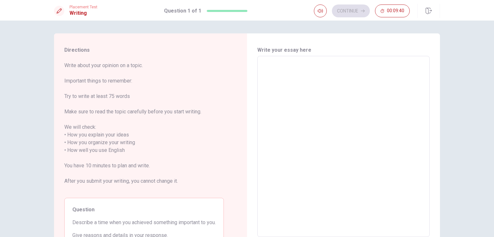
click at [272, 46] on div "Write your essay here x ​ Word count : 0" at bounding box center [343, 146] width 193 height 227
click at [310, 77] on textarea at bounding box center [343, 146] width 163 height 171
click at [288, 65] on textarea at bounding box center [343, 146] width 163 height 171
type textarea "w"
type textarea "x"
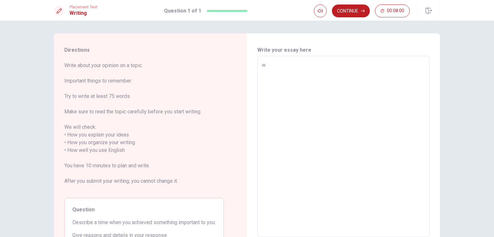
type textarea "wh"
type textarea "x"
type textarea "whe"
type textarea "x"
type textarea "when"
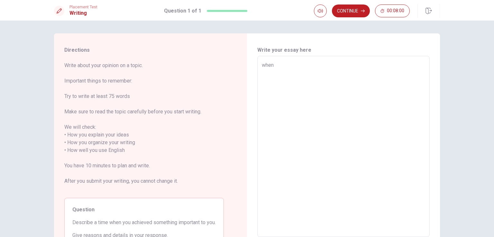
type textarea "x"
type textarea "when"
type textarea "x"
type textarea "when i"
type textarea "x"
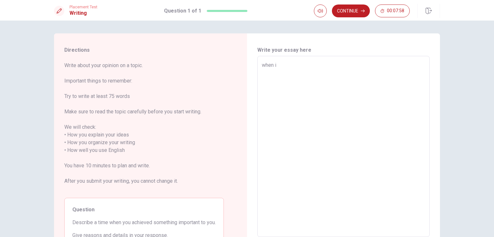
type textarea "when i"
type textarea "x"
type textarea "when i g"
type textarea "x"
type textarea "when i gr"
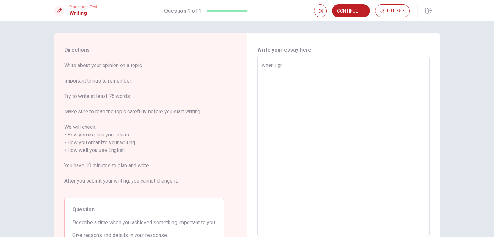
type textarea "x"
type textarea "when i gra"
type textarea "x"
type textarea "when i grad"
type textarea "x"
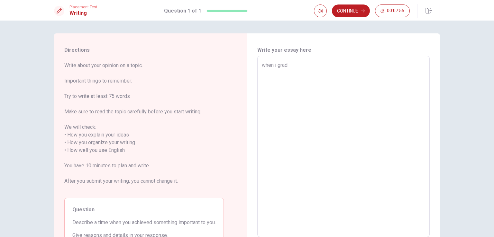
type textarea "when i gradu"
type textarea "x"
type textarea "when i gradue"
type textarea "x"
type textarea "when i gradued"
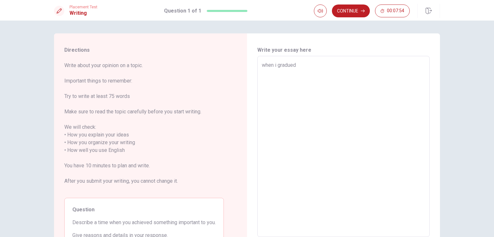
type textarea "x"
type textarea "when i gradue"
type textarea "x"
type textarea "when i gradue"
click at [298, 59] on div "when i gradue x ​" at bounding box center [343, 146] width 172 height 181
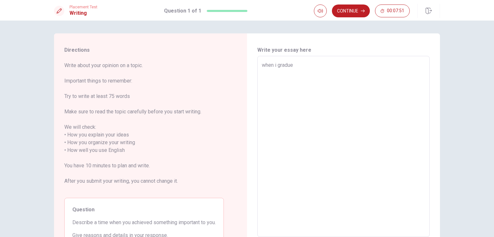
type textarea "x"
type textarea "when i gradu"
type textarea "x"
type textarea "when i gradua"
type textarea "x"
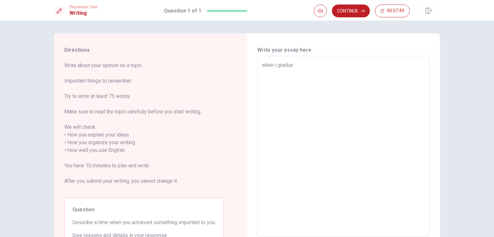
type textarea "when i graduat"
type textarea "x"
type textarea "when i graduate"
type textarea "x"
type textarea "when i graduate"
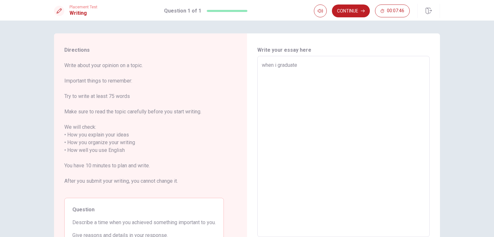
type textarea "x"
type textarea "when i graduate f"
type textarea "x"
type textarea "when i graduate fr"
type textarea "x"
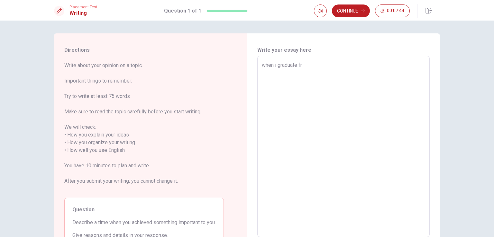
type textarea "when i graduate fro"
type textarea "x"
type textarea "when i graduate from"
type textarea "x"
type textarea "when i graduate from"
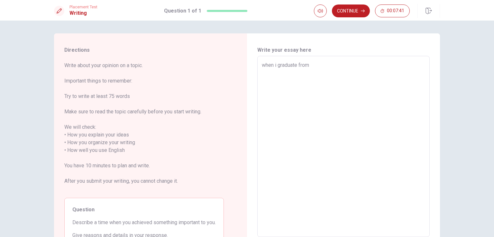
type textarea "x"
type textarea "when i graduate from m"
type textarea "x"
type textarea "when i graduate from my"
type textarea "x"
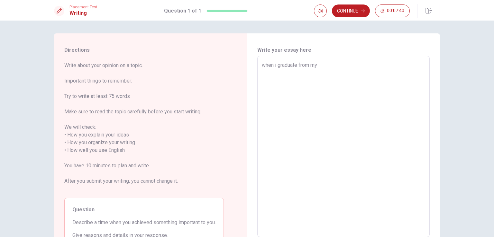
type textarea "when i graduate from my"
type textarea "x"
type textarea "when i graduate from my h"
type textarea "x"
type textarea "when i graduate from my hi"
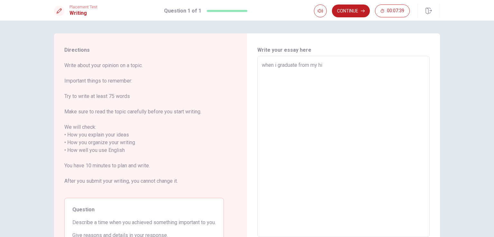
type textarea "x"
type textarea "when i graduate from my hig"
type textarea "x"
type textarea "when i graduate from my high"
type textarea "x"
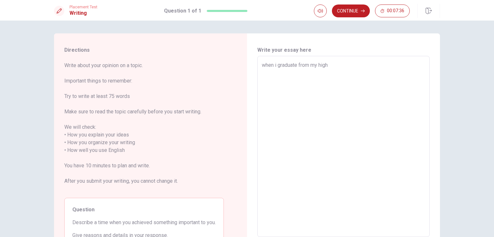
type textarea "when i graduate from my high"
type textarea "x"
type textarea "when i graduate from my high s"
type textarea "x"
type textarea "when i graduate from my high sa"
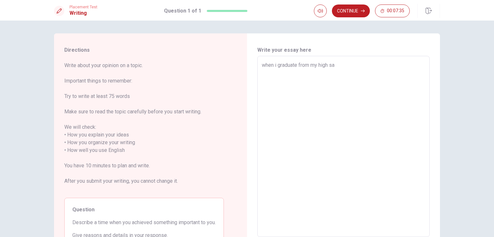
type textarea "x"
type textarea "when i graduate from my high s"
type textarea "x"
type textarea "when i graduate from my high sc"
type textarea "x"
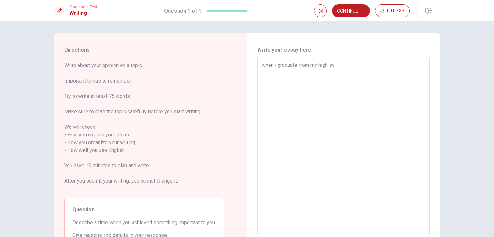
type textarea "when i graduate from my high sch"
type textarea "x"
type textarea "when i graduate from my high scho"
type textarea "x"
type textarea "when i graduate from my high schoo"
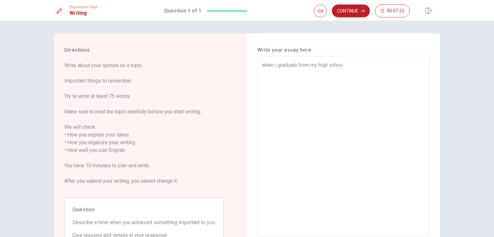
type textarea "x"
type textarea "when i graduate from my high school"
type textarea "x"
type textarea "when i graduate from my high schooll"
type textarea "x"
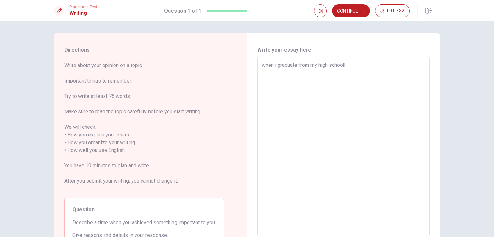
type textarea "when i graduate from my high schoolll"
type textarea "x"
type textarea "when i graduate from my high schooll"
type textarea "x"
type textarea "when i graduate from my high school"
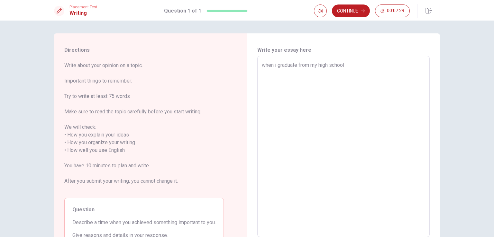
type textarea "x"
type textarea "when i graduate from my high school"
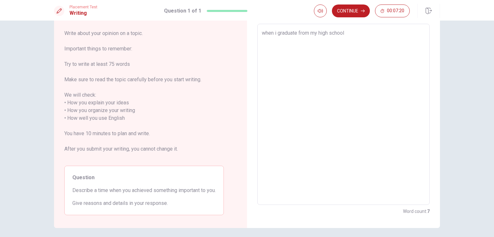
type textarea "x"
type textarea "when i graduate from my high school b"
type textarea "x"
type textarea "when i graduate from my high school"
click at [346, 34] on textarea "when i graduate from my high school" at bounding box center [343, 114] width 163 height 171
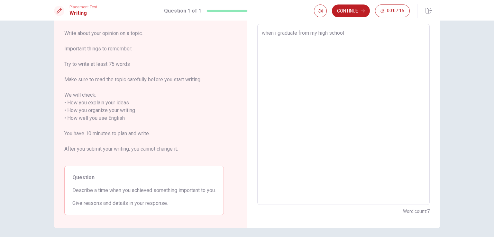
type textarea "x"
type textarea "when i graduate from my high school,"
type textarea "x"
type textarea "when i graduate from my high school,"
click at [346, 34] on textarea "when i graduate from my high school," at bounding box center [343, 114] width 163 height 171
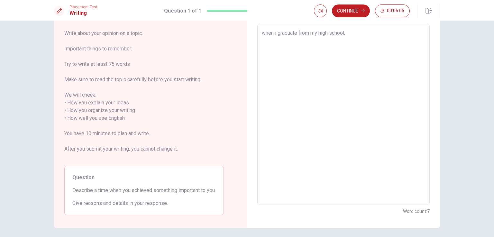
type textarea "x"
type textarea "when i graduate from my high school,b"
type textarea "x"
type textarea "when i graduate from my high school,be"
type textarea "x"
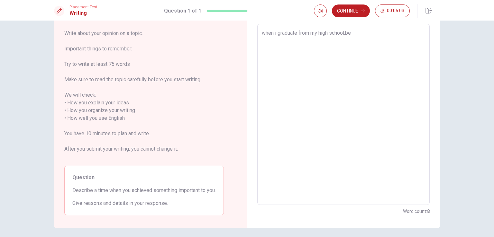
type textarea "when i graduate from my high school,bec"
type textarea "x"
type textarea "when i graduate from my high school,becu"
type textarea "x"
type textarea "when i graduate from my high school,becua"
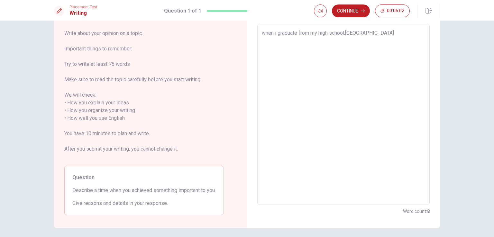
type textarea "x"
type textarea "when i graduate from my high school,becu"
type textarea "x"
type textarea "when i graduate from my high school,becus"
type textarea "x"
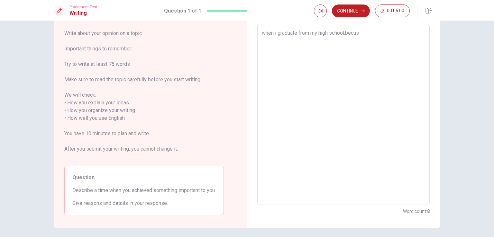
type textarea "when i graduate from my high school,becuse"
type textarea "x"
type textarea "when i graduate from my high school,becuse"
type textarea "x"
type textarea "when i graduate from my high school,becuse e"
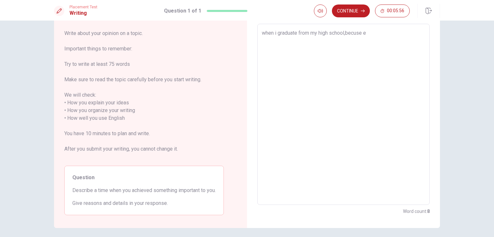
type textarea "x"
type textarea "when i graduate from my high school,becuse et"
type textarea "x"
type textarea "when i graduate from my high school,becuse e"
type textarea "x"
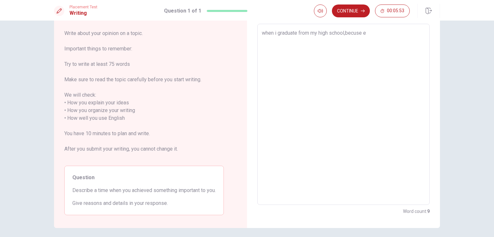
type textarea "when i graduate from my high school,becuse"
type textarea "x"
type textarea "when i graduate from my high school,becuse s"
type textarea "x"
type textarea "when i graduate from my high school,becuse st"
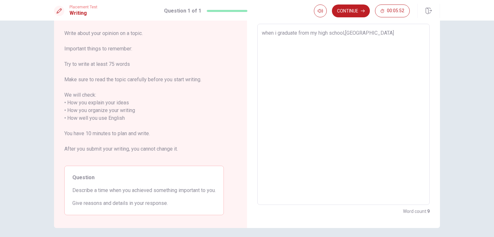
type textarea "x"
type textarea "when i graduate from my high school,becuse st"
type textarea "x"
type textarea "when i graduate from my high school,becuse st"
type textarea "x"
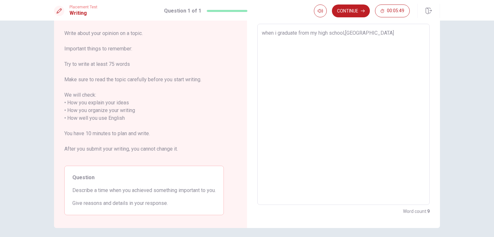
type textarea "when i graduate from my high school,becuse st"
type textarea "x"
type textarea "when i graduate from my high school,becuse st t"
type textarea "x"
type textarea "when i graduate from my high school,becuse st th"
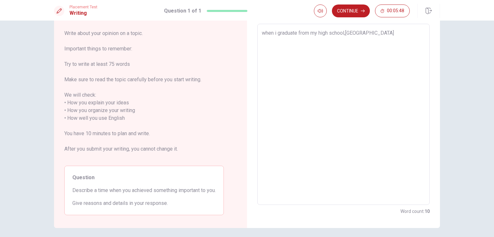
type textarea "x"
type textarea "when i graduate from my high school,becuse st tha"
type textarea "x"
type textarea "when i graduate from my high school,becuse st that"
type textarea "x"
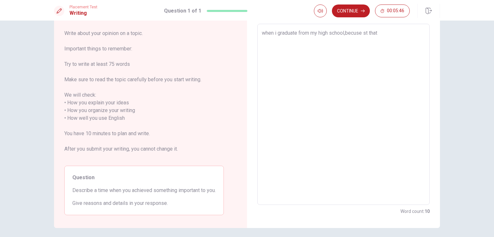
type textarea "when i graduate from my high school,becuse st that"
type textarea "x"
type textarea "when i graduate from my high school,becuse st that m"
type textarea "x"
type textarea "when i graduate from my high school,becuse st that mo"
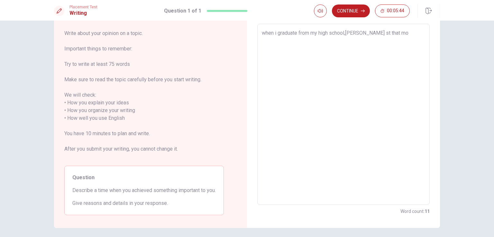
type textarea "x"
type textarea "when i graduate from my high school,becuse st that mok"
type textarea "x"
type textarea "when i graduate from my high school,becuse st that mokm"
type textarea "x"
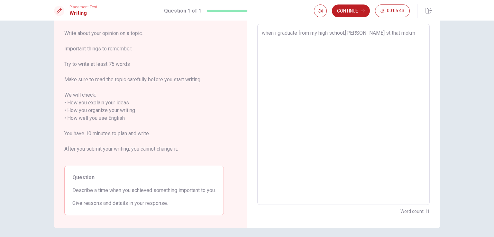
type textarea "when i graduate from my high school,becuse st that mokme"
type textarea "x"
type textarea "when i graduate from my high school,becuse st that mokmen"
type textarea "x"
type textarea "when i graduate from my high school,becuse st that mokme"
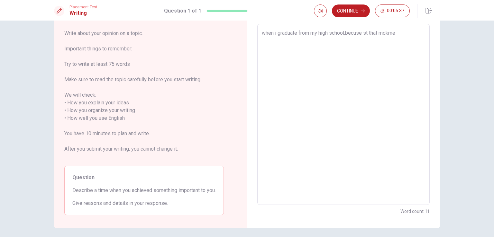
type textarea "x"
type textarea "when i graduate from my high school,becuse st that mokm"
type textarea "x"
type textarea "when i graduate from my high school,becuse st that mok"
type textarea "x"
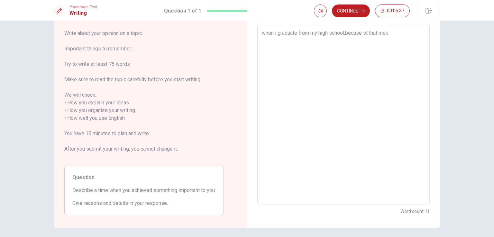
type textarea "when i graduate from my high school,becuse st that mo"
type textarea "x"
type textarea "when i graduate from my high school,becuse st that m"
type textarea "x"
type textarea "when i graduate from my high school,becuse st that mo"
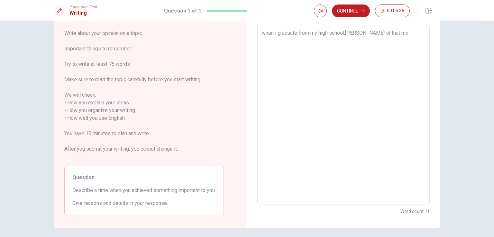
type textarea "x"
type textarea "when i graduate from my high school,becuse st that mom"
type textarea "x"
type textarea "when i graduate from my high school,becuse st that mome"
type textarea "x"
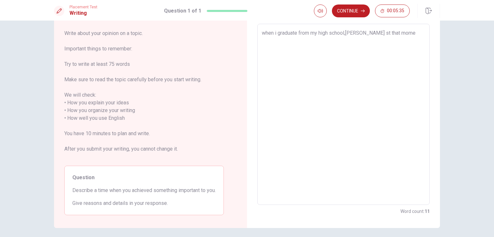
type textarea "when i graduate from my high school,becuse st that momen"
type textarea "x"
type textarea "when i graduate from my high school,becuse st that moment"
type textarea "x"
type textarea "when i graduate from my high school,becuse st that momentn"
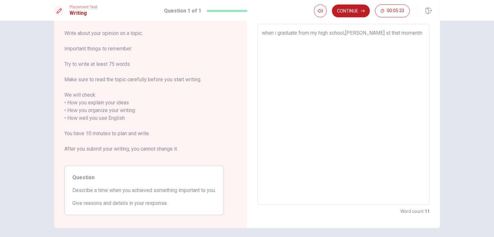
type textarea "x"
type textarea "when i graduate from my high school,becuse st that momentn"
type textarea "x"
type textarea "when i graduate from my high school,becuse st that momentn i"
type textarea "x"
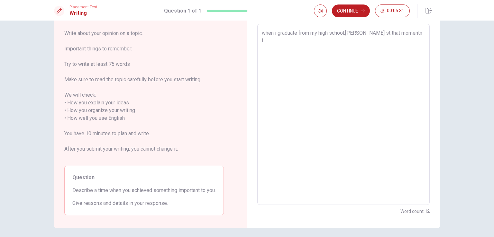
type textarea "when i graduate from my high school,becuse st that momentn i"
type textarea "x"
type textarea "when i graduate from my high school,becuse st that momentn i r"
type textarea "x"
click at [345, 35] on textarea "when i graduate from my high school,becuse st that momentn i realised that noth…" at bounding box center [343, 114] width 163 height 171
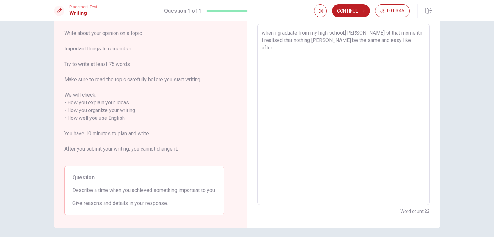
click at [346, 32] on textarea "when i graduate from my high school,becuse st that momentn i realised that noth…" at bounding box center [343, 114] width 163 height 171
click at [397, 43] on textarea "when i graduate from my high school, becuse st that momentn i realised that not…" at bounding box center [343, 114] width 163 height 171
click at [279, 66] on textarea "when i graduate from my high school, becuse st that momentn i realised that not…" at bounding box center [343, 114] width 163 height 171
click at [272, 55] on textarea "when i graduate from my high school, becuse st that momentn i realised that not…" at bounding box center [343, 114] width 163 height 171
click at [277, 45] on textarea "when i graduate from my high school, becuse st that momentn i realised that not…" at bounding box center [343, 114] width 163 height 171
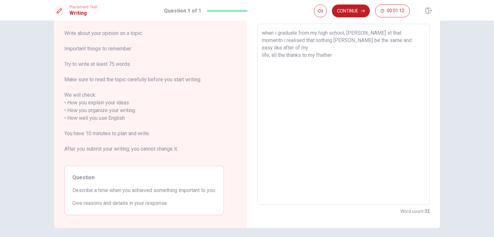
click at [320, 50] on textarea "when i graduate from my high school, becuse st that momentn i realised that not…" at bounding box center [343, 114] width 163 height 171
click at [329, 48] on textarea "when i graduate from my high school, becuse st that momentn i realised that not…" at bounding box center [343, 114] width 163 height 171
click at [264, 34] on textarea "when i graduate from my high school, becuse st that momentn i realised that not…" at bounding box center [343, 114] width 163 height 171
click at [369, 49] on textarea "When i graduate from my high school, becuse st that momentn i realised that not…" at bounding box center [343, 114] width 163 height 171
click at [341, 50] on textarea "When i graduate from my high school, becuse st that momentn i realised that not…" at bounding box center [343, 114] width 163 height 171
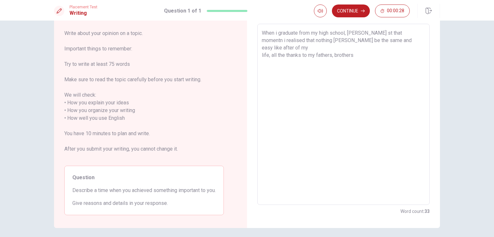
click at [358, 50] on textarea "When i graduate from my high school, becuse st that momentn i realised that not…" at bounding box center [343, 114] width 163 height 171
click at [375, 48] on textarea "When i graduate from my high school, becuse st that momentn i realised that not…" at bounding box center [343, 114] width 163 height 171
click at [374, 49] on textarea "When i graduate from my high school, becuse st that momentn i realised that not…" at bounding box center [343, 114] width 163 height 171
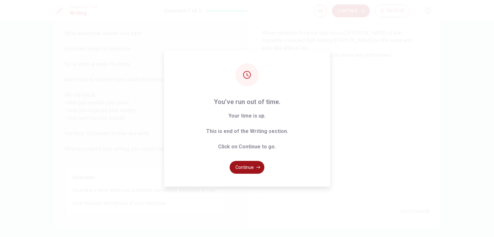
click at [252, 167] on button "Continue" at bounding box center [247, 167] width 35 height 13
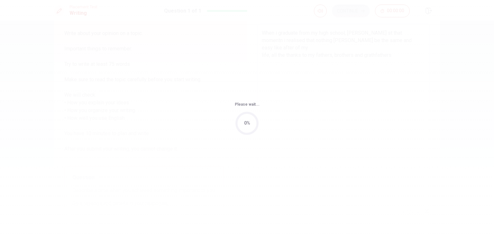
scroll to position [0, 0]
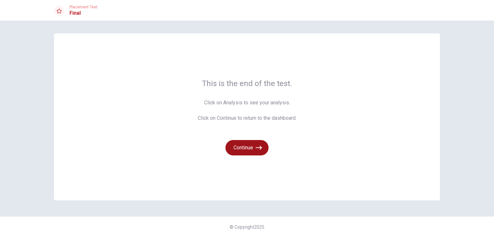
click at [243, 147] on button "Continue" at bounding box center [246, 147] width 43 height 15
